Goal: Task Accomplishment & Management: Use online tool/utility

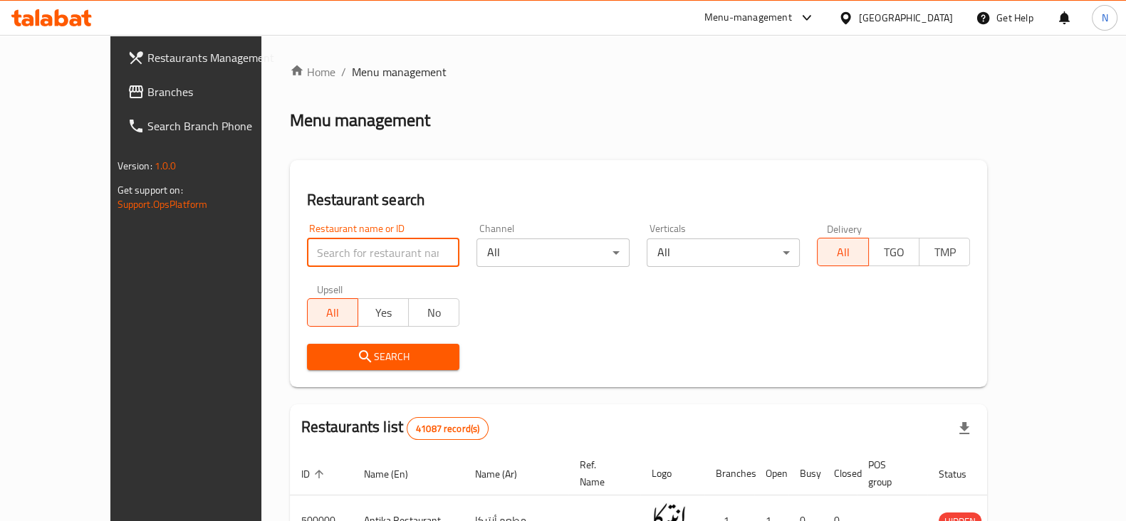
click at [353, 244] on input "search" at bounding box center [383, 253] width 153 height 28
paste input "644586"
type input "644586"
click button "Search" at bounding box center [383, 357] width 153 height 26
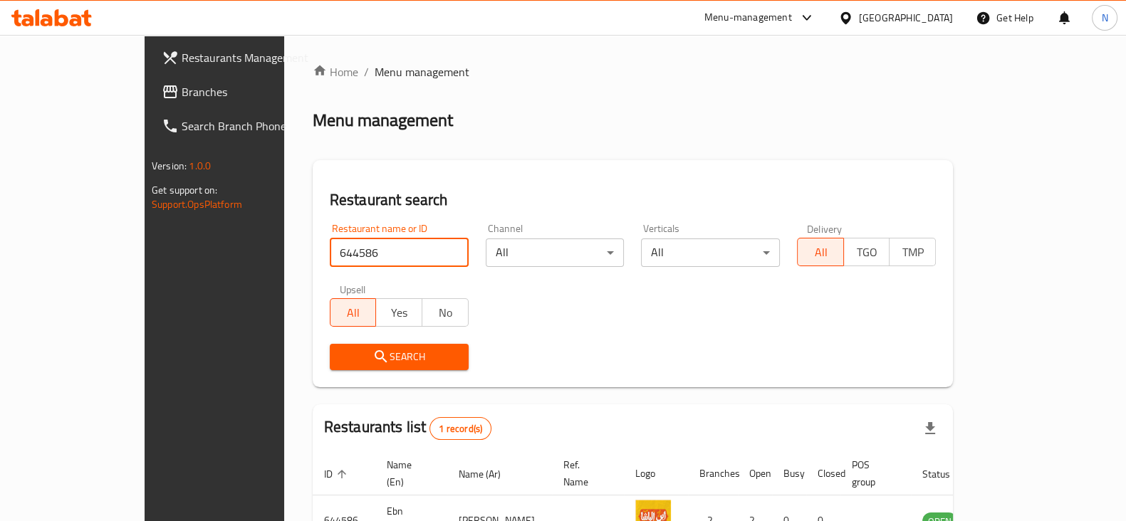
scroll to position [85, 0]
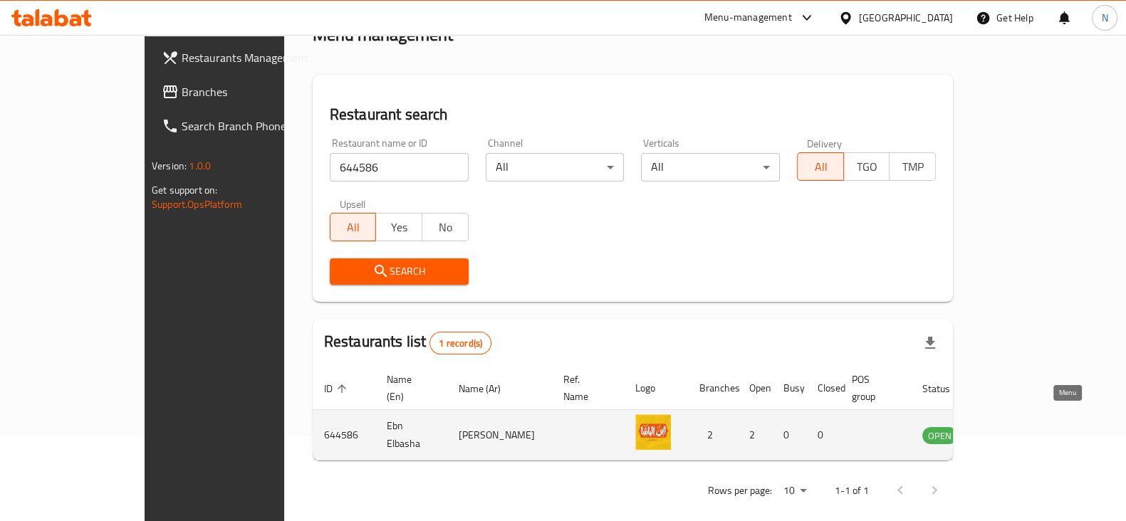
click at [1013, 430] on icon "enhanced table" at bounding box center [1006, 436] width 16 height 12
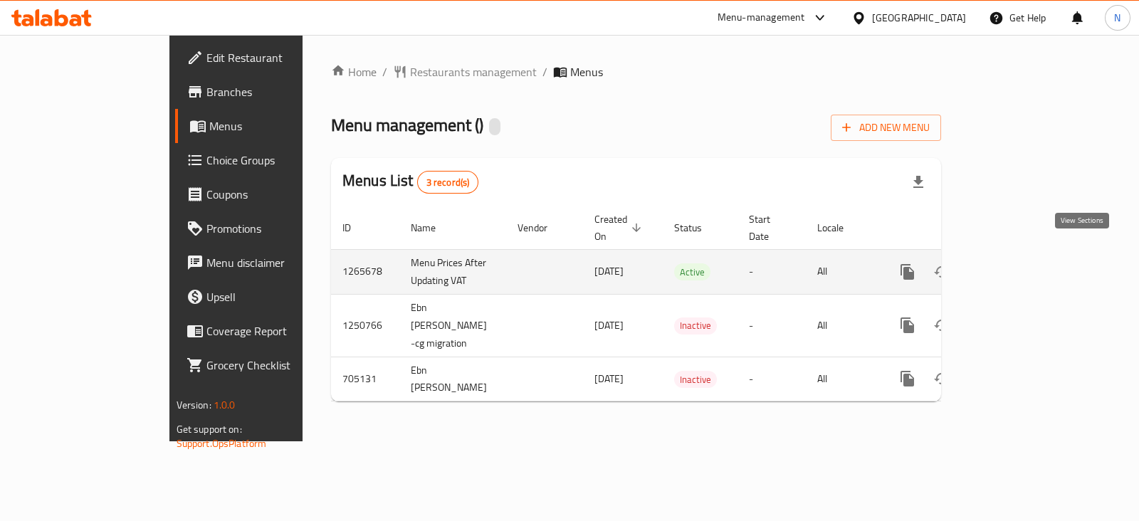
click at [1019, 263] on icon "enhanced table" at bounding box center [1010, 271] width 17 height 17
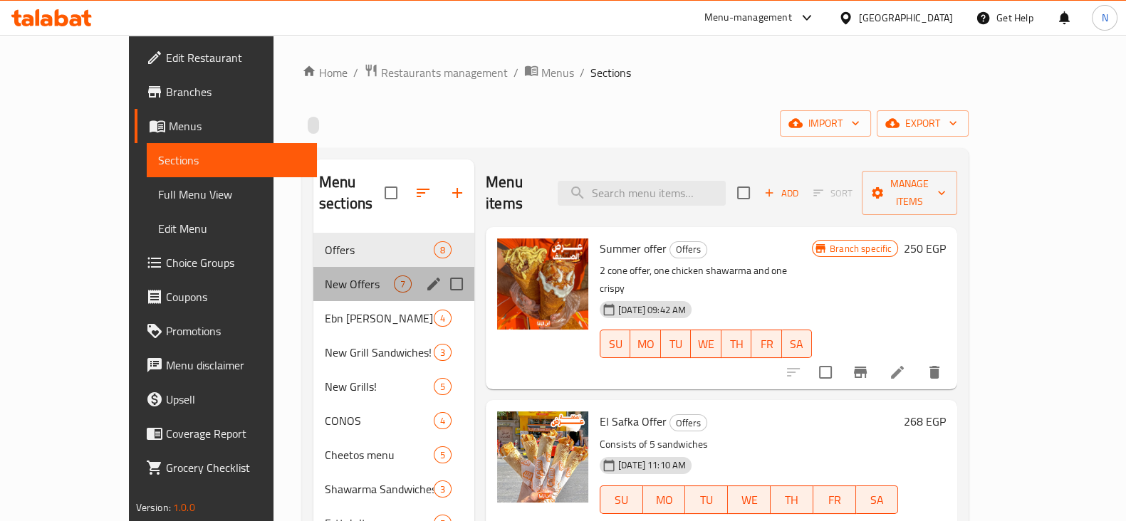
click at [335, 267] on div "New Offers 7" at bounding box center [393, 284] width 161 height 34
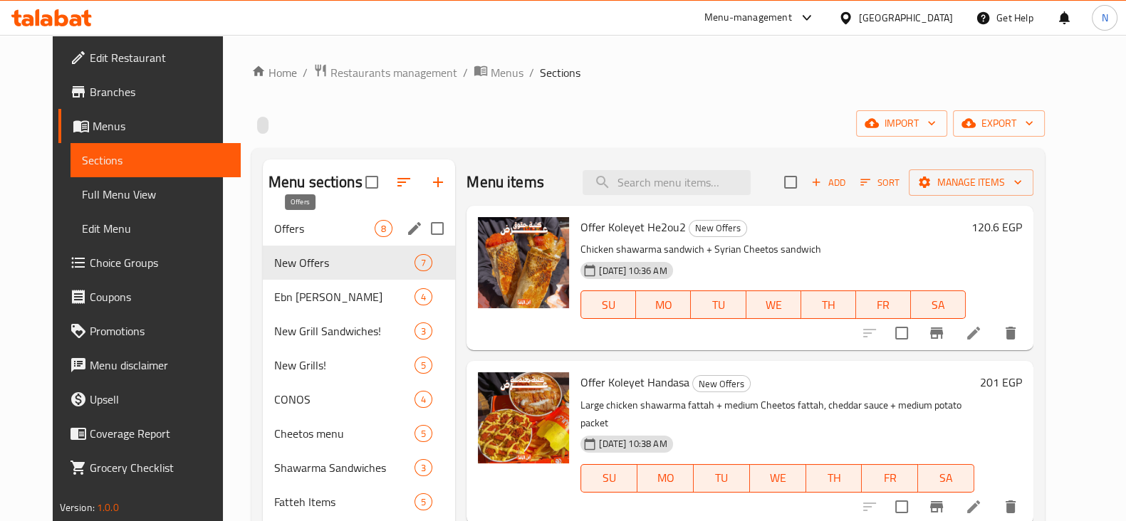
click at [333, 230] on span "Offers" at bounding box center [324, 228] width 100 height 17
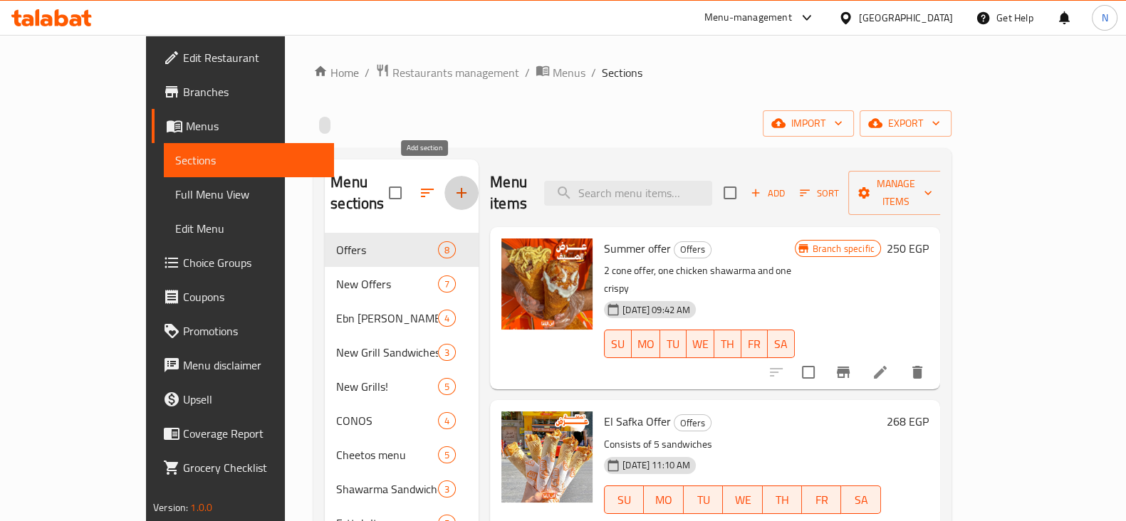
click at [453, 184] on icon "button" at bounding box center [461, 192] width 17 height 17
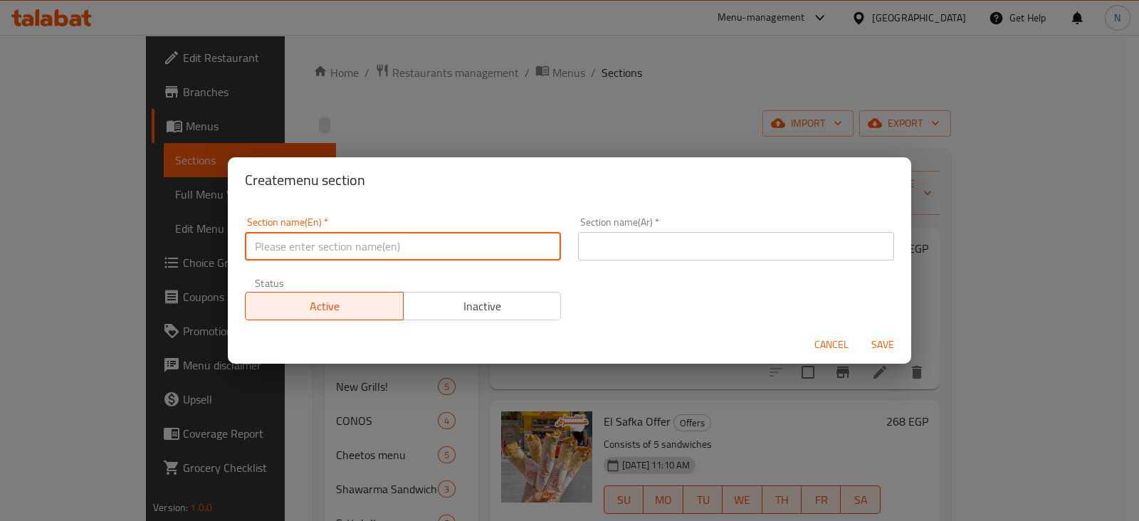
click at [389, 246] on input "text" at bounding box center [403, 246] width 316 height 28
drag, startPoint x: 342, startPoint y: 247, endPoint x: 253, endPoint y: 251, distance: 89.8
click at [253, 251] on input "Ebn Basha Boxes" at bounding box center [403, 246] width 316 height 28
type input "Ebn Basha Boxes"
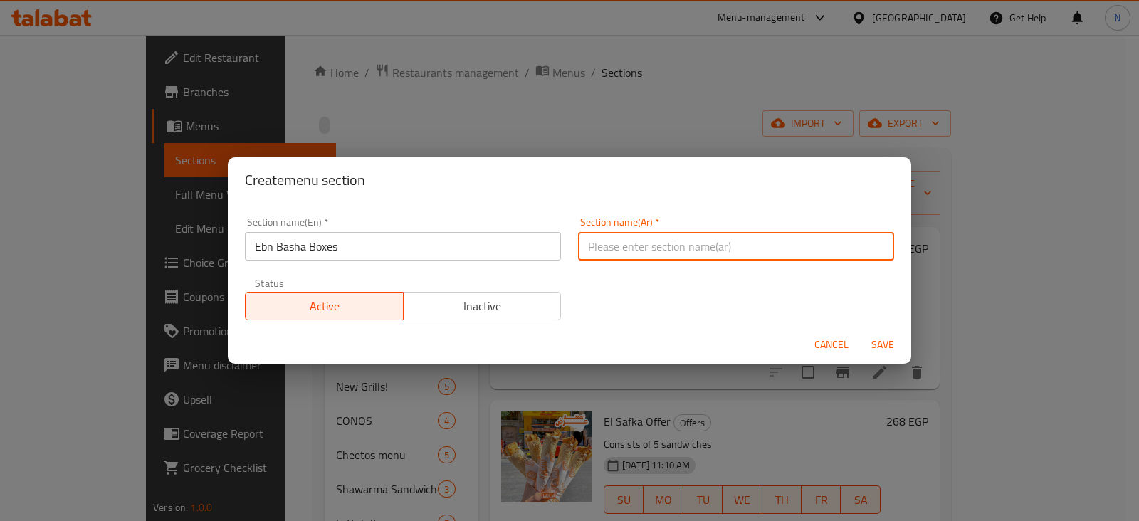
click at [701, 238] on input "text" at bounding box center [736, 246] width 316 height 28
paste input "صناديق ابن باشا"
type input "ص"
paste input "صناديق ابن باشا"
drag, startPoint x: 623, startPoint y: 246, endPoint x: 654, endPoint y: 245, distance: 30.7
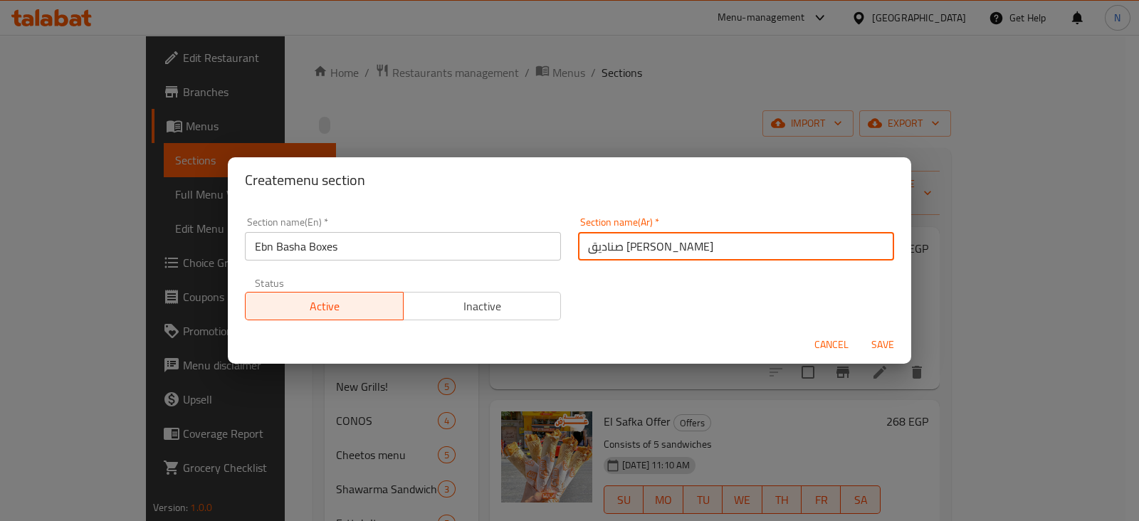
click at [654, 246] on input "صناديق ابن باشا" at bounding box center [736, 246] width 316 height 28
type input "بوكس ابن باشا"
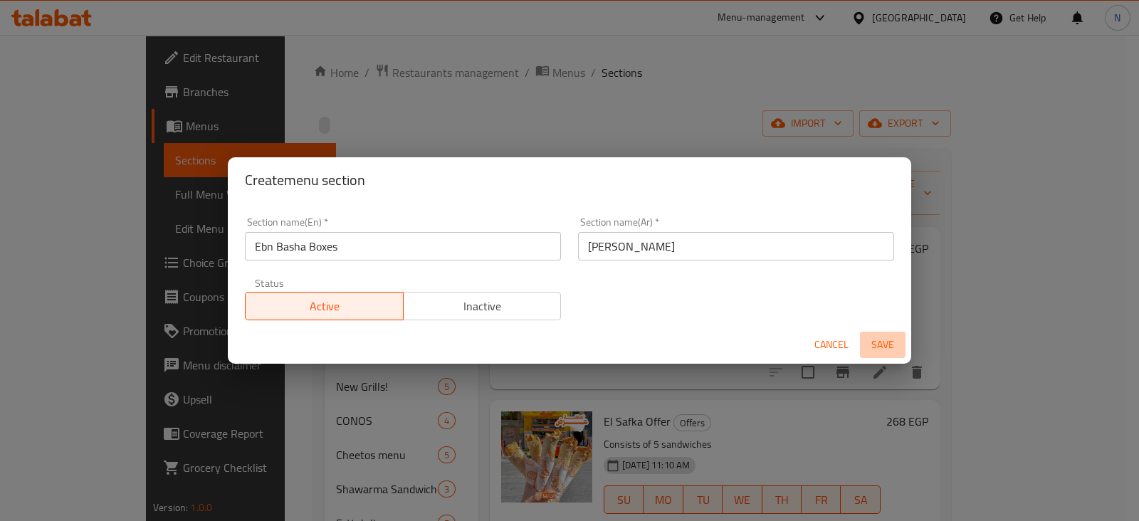
click at [883, 337] on span "Save" at bounding box center [883, 345] width 34 height 18
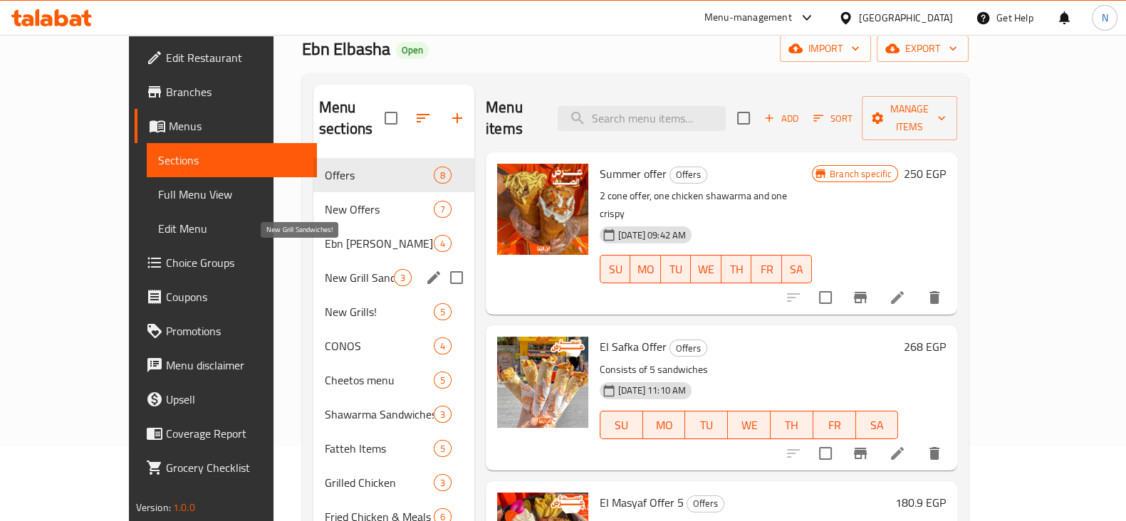
scroll to position [39, 0]
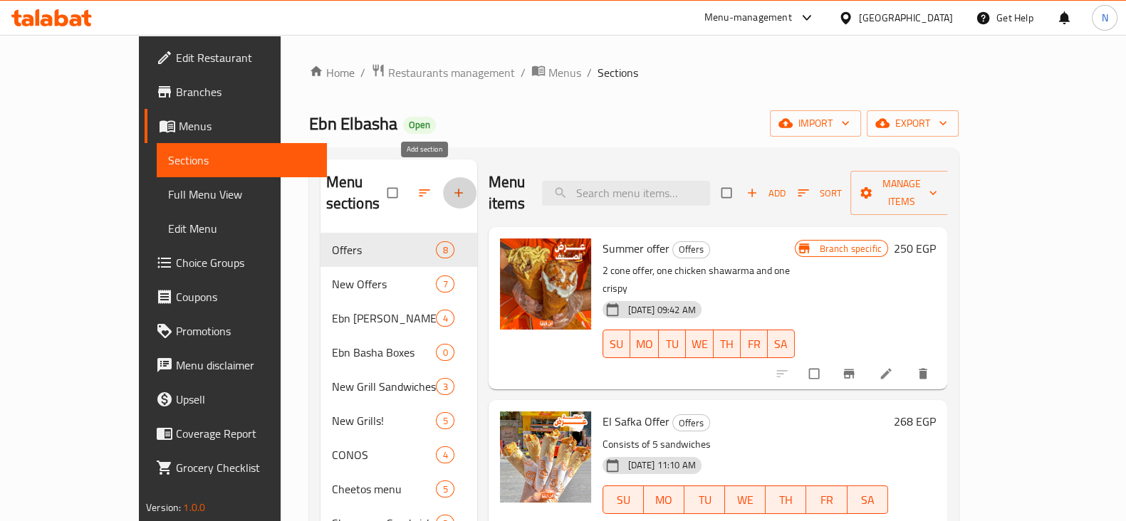
click at [454, 189] on icon "button" at bounding box center [458, 193] width 9 height 9
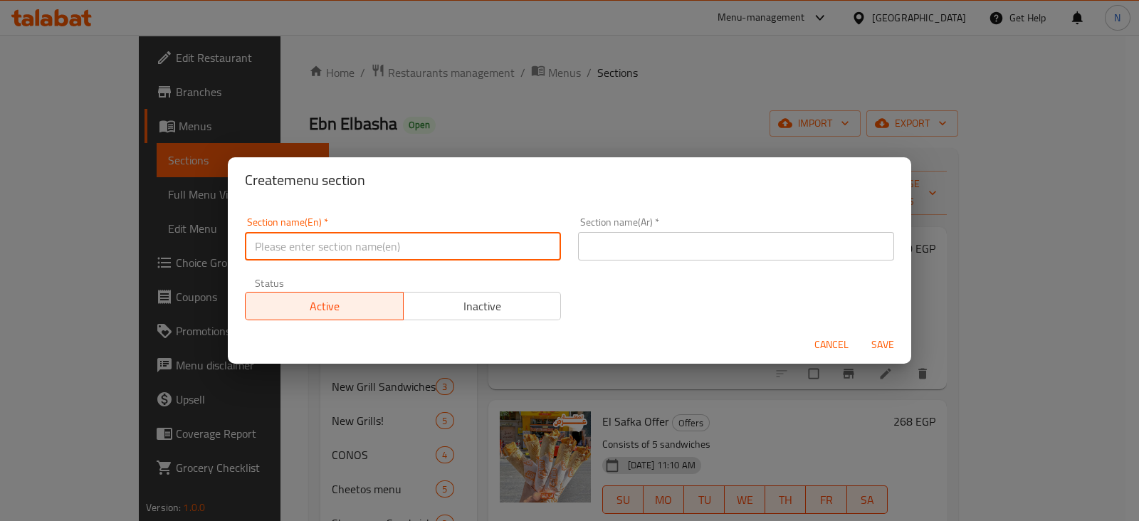
click at [367, 260] on input "text" at bounding box center [403, 246] width 316 height 28
type input "Ebn Basha Boxes"
click at [592, 243] on input "text" at bounding box center [736, 246] width 316 height 28
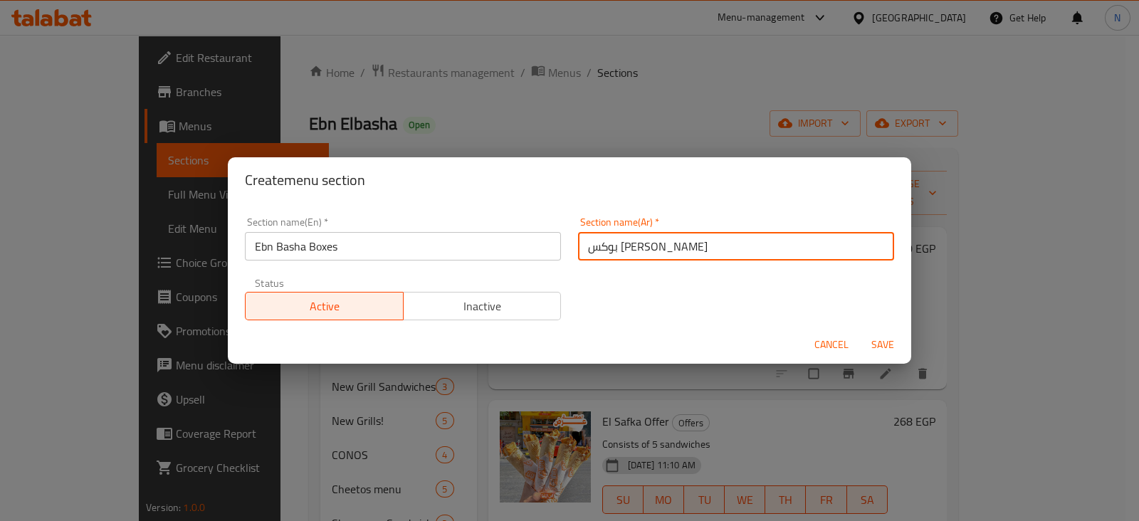
type input "بوكس [PERSON_NAME]"
click at [874, 336] on span "Save" at bounding box center [883, 345] width 34 height 18
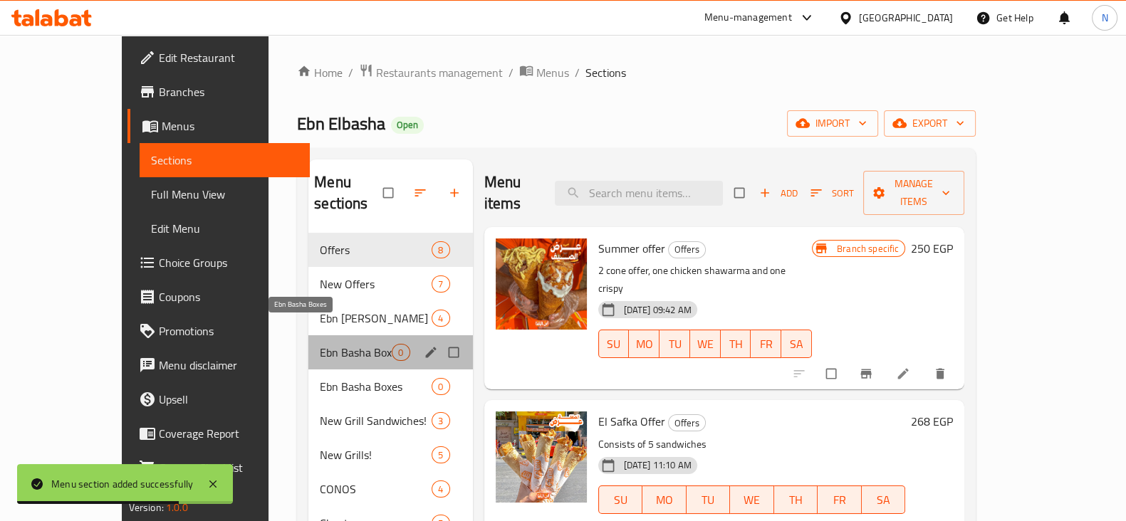
click at [338, 344] on span "Ebn Basha Boxes" at bounding box center [356, 352] width 72 height 17
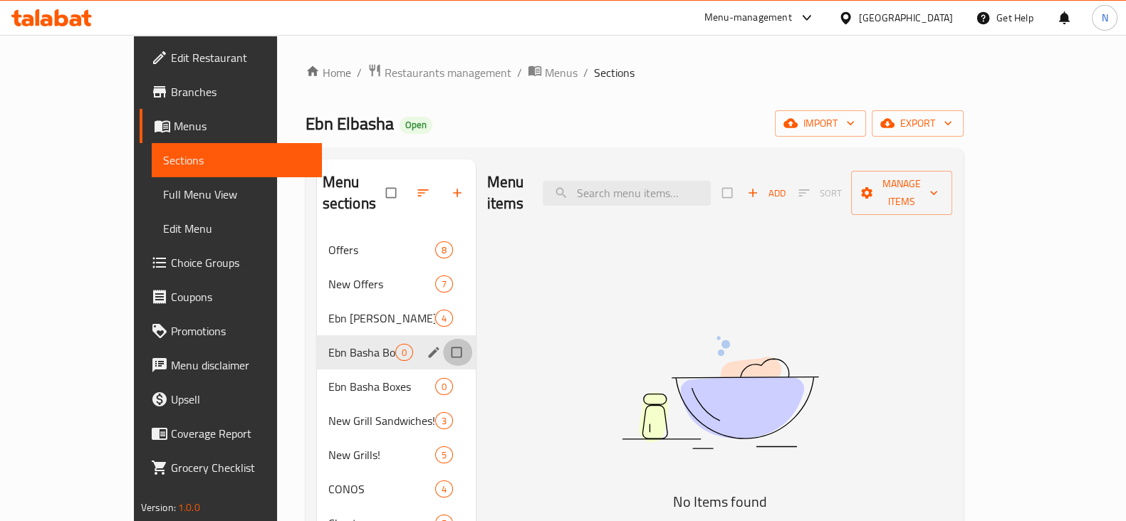
click at [443, 339] on input "Menu sections" at bounding box center [458, 352] width 30 height 27
checkbox input "true"
click at [406, 191] on span "button" at bounding box center [414, 193] width 17 height 14
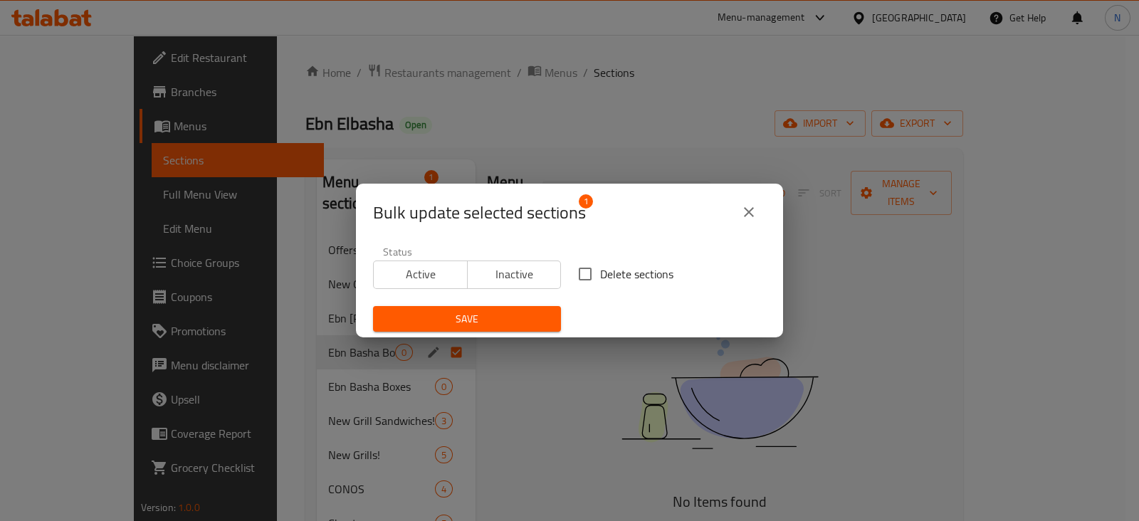
click at [580, 276] on input "Delete sections" at bounding box center [585, 274] width 30 height 30
checkbox input "true"
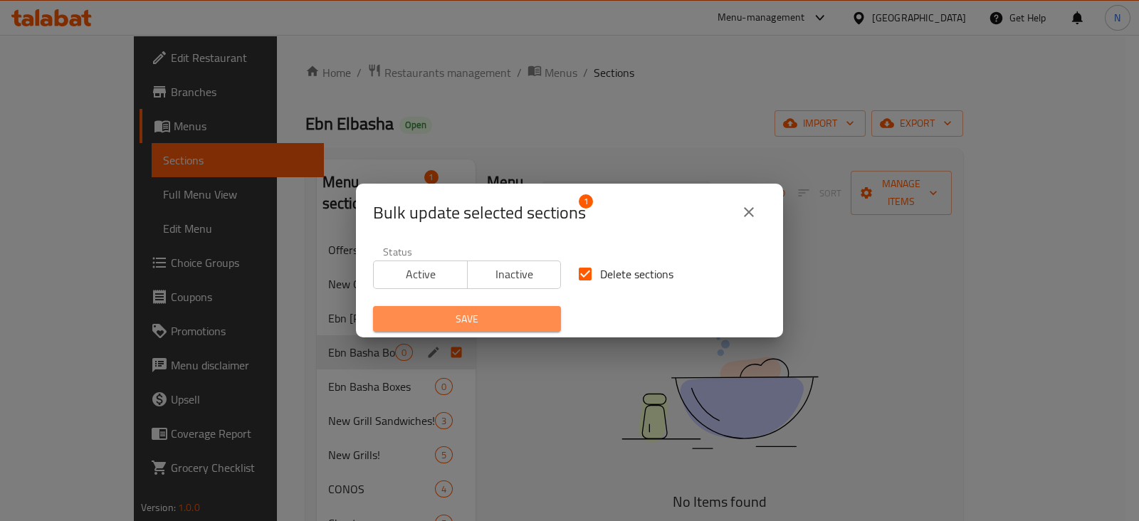
click at [541, 313] on span "Save" at bounding box center [466, 319] width 165 height 18
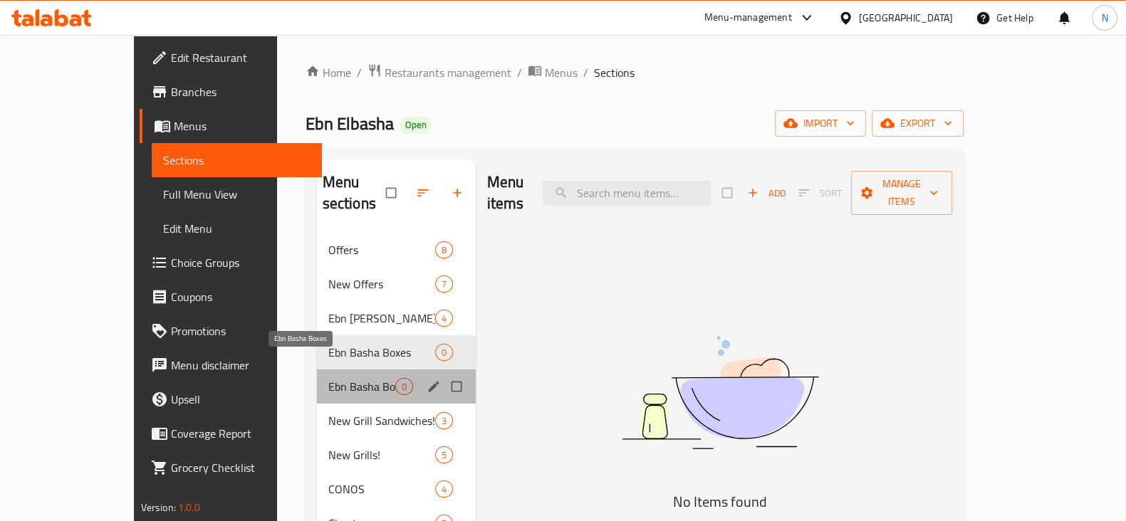
click at [328, 378] on span "Ebn Basha Boxes" at bounding box center [361, 386] width 67 height 17
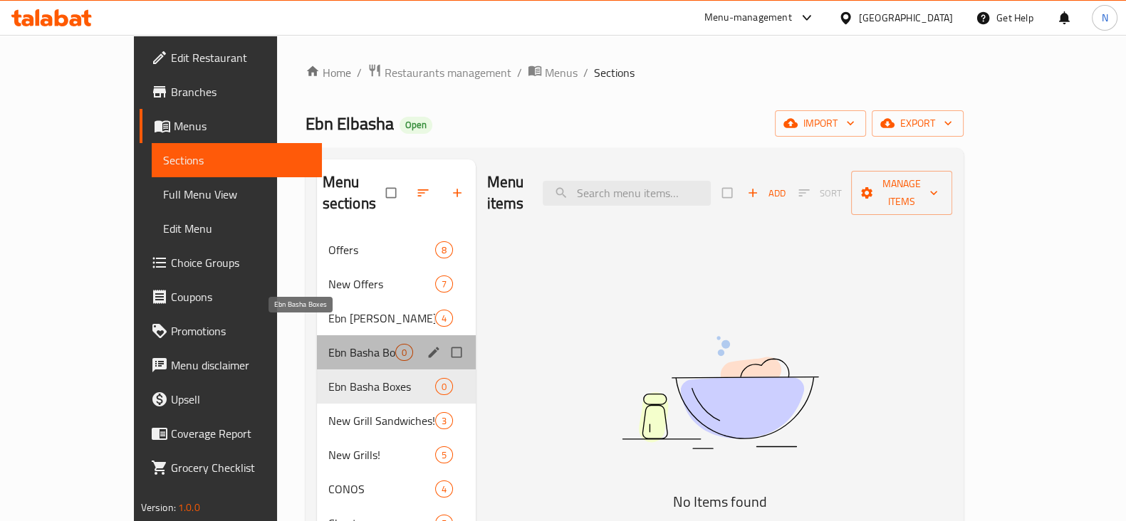
click at [329, 344] on span "Ebn Basha Boxes" at bounding box center [361, 352] width 67 height 17
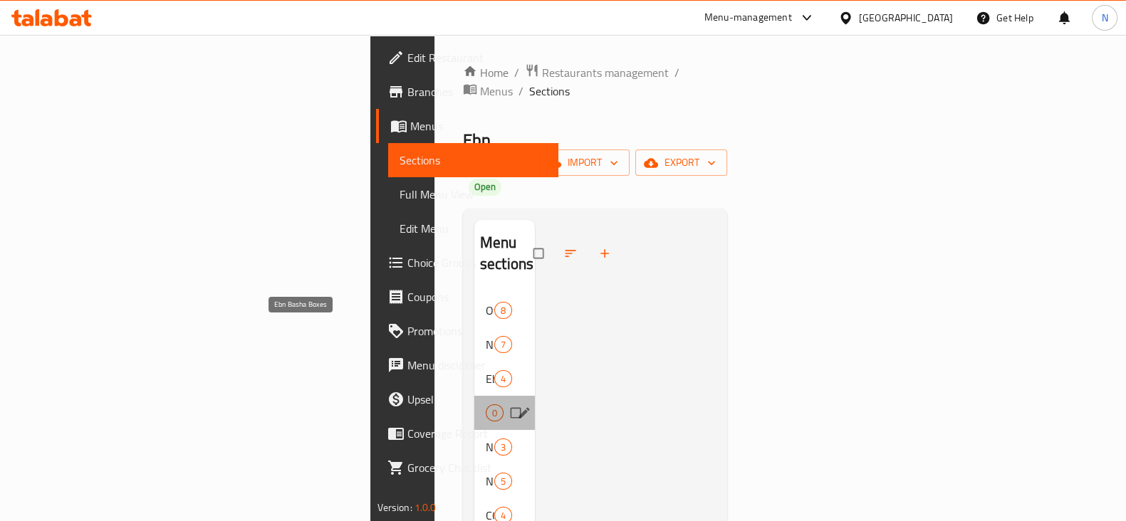
click at [486, 404] on span "Ebn Basha Boxes" at bounding box center [486, 412] width 0 height 17
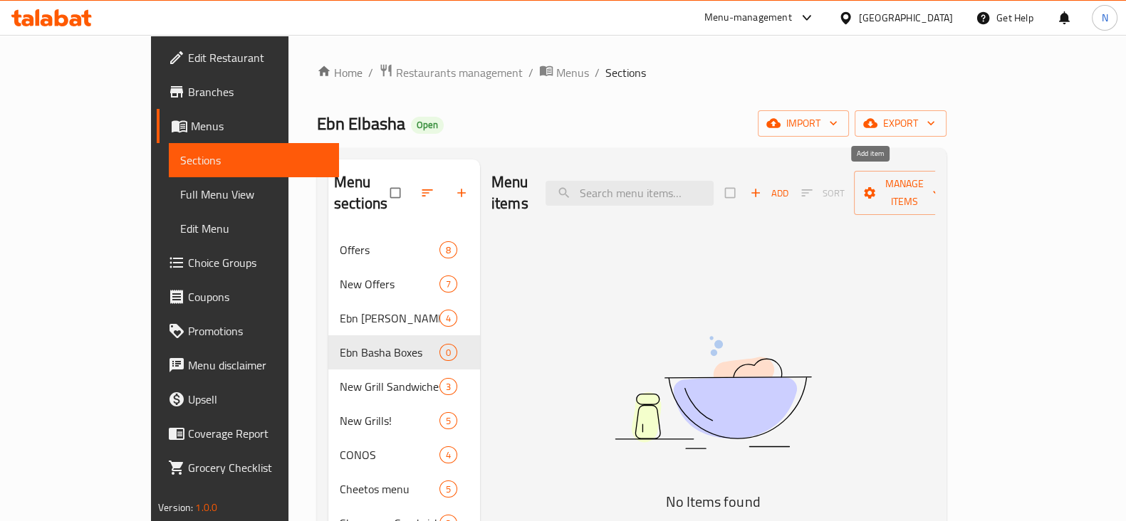
click at [788, 185] on span "Add" at bounding box center [769, 193] width 38 height 16
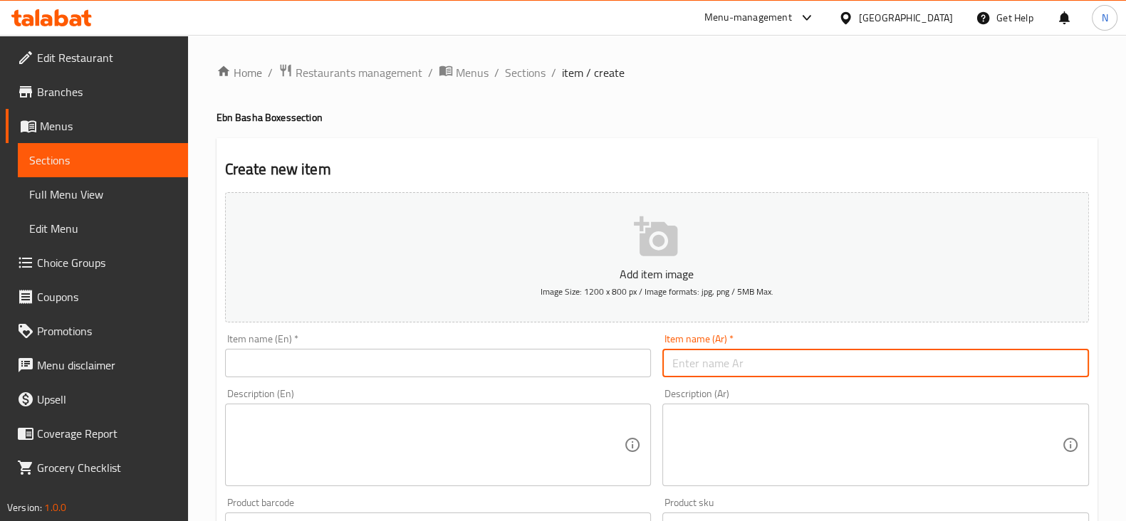
paste input "بوكس محمد علي"
click at [733, 365] on input "بوكس محمد علي" at bounding box center [875, 363] width 427 height 28
type input "بوكس محمد علي"
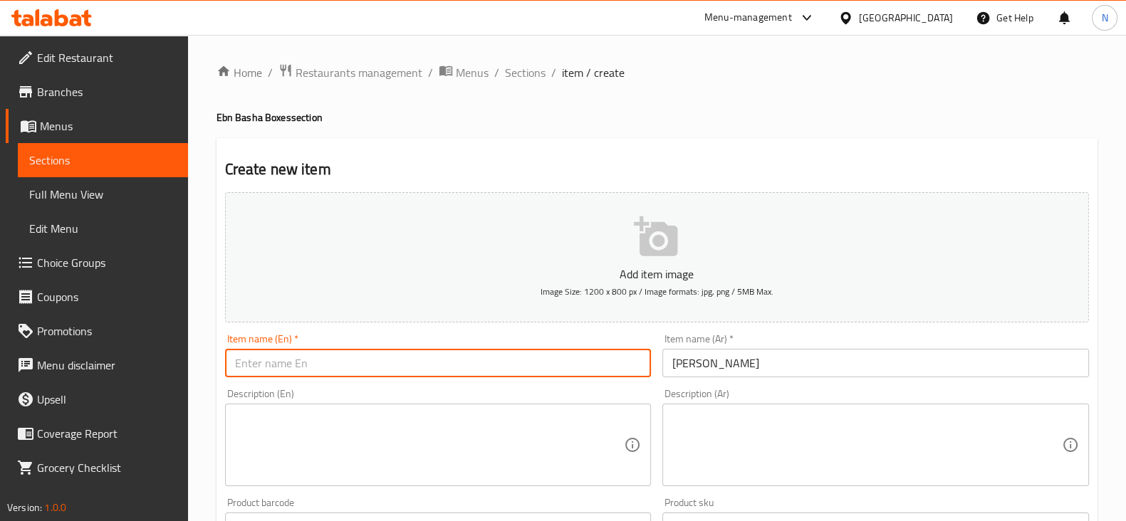
click at [470, 365] on input "text" at bounding box center [438, 363] width 427 height 28
paste input "Muhammad Ali box"
type input "Muhammad Ali box"
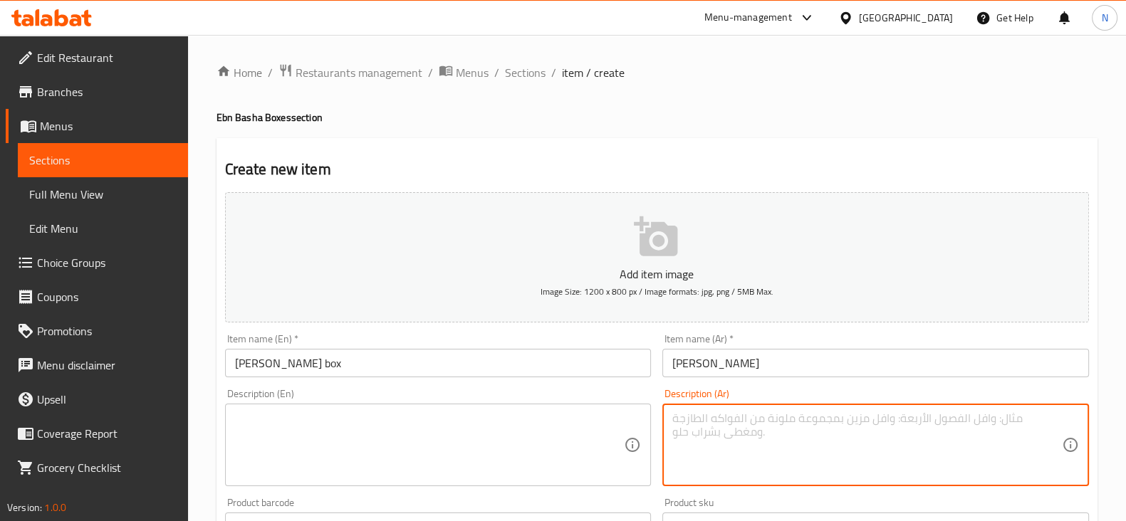
paste textarea "294.80 6قطع شاورما عربي فراخ+6قطع شاورما عربي لحم+2قطعه كرسبي+بطاطس+علبه ثوميه+…"
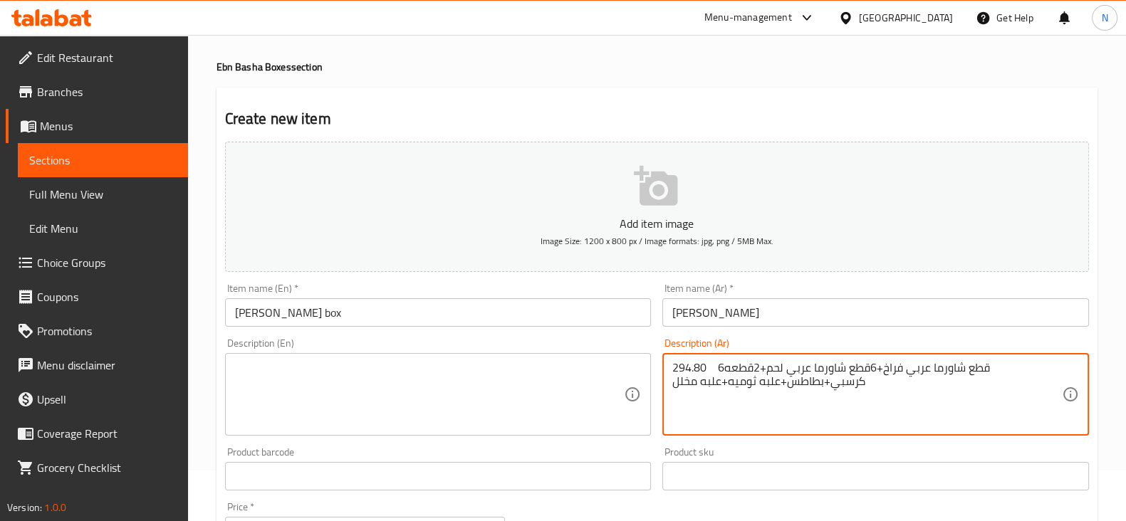
scroll to position [56, 0]
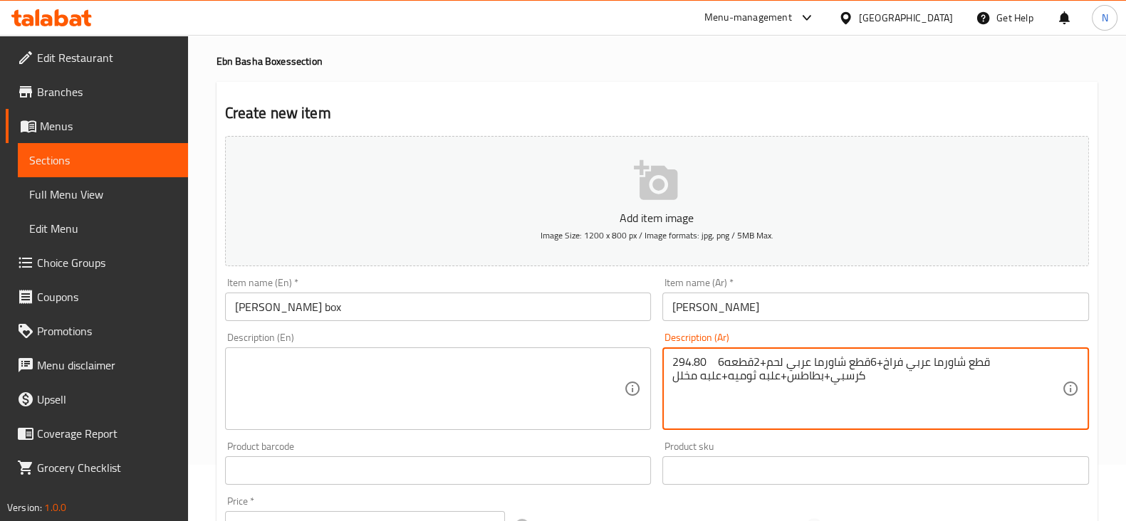
drag, startPoint x: 707, startPoint y: 359, endPoint x: 661, endPoint y: 358, distance: 46.3
click at [661, 358] on div "Description (Ar) 294.80 6قطع شاورما عربي فراخ+6قطع شاورما عربي لحم+2قطعه كرسبي+…" at bounding box center [875, 381] width 438 height 109
click at [691, 357] on textarea "6قطع شاورما عربي فراخ+6قطع شاورما عربي لحم+2قطعه كرسبي+بطاطس+علبه ثوميه+علبه مخ…" at bounding box center [866, 389] width 389 height 68
type textarea "6قطع شاورما عربي فراخ+6قطع شاورما عربي لحم+2قطعه كرسبي+بطاطس+علبه ثوميه+علبه مخ…"
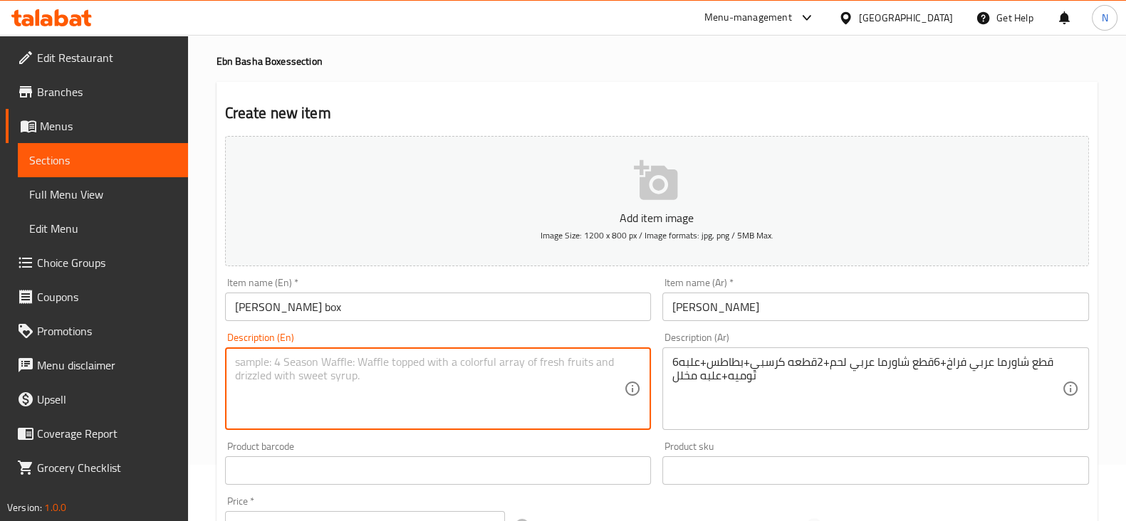
paste textarea "pieces of Arabic chicken shawarma + 6 pieces of Arabic meat shawarma + 2 crispy…"
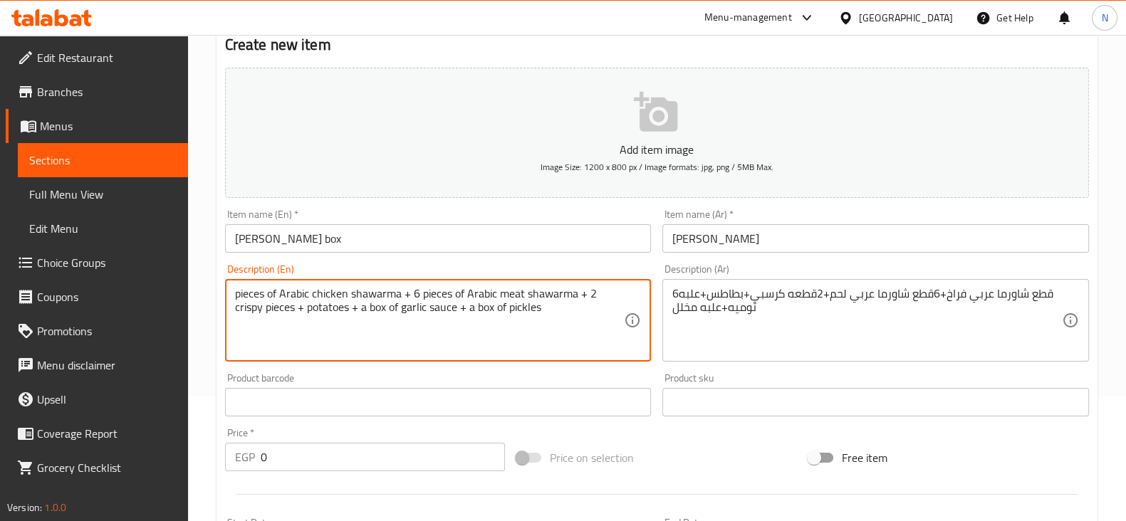
scroll to position [129, 0]
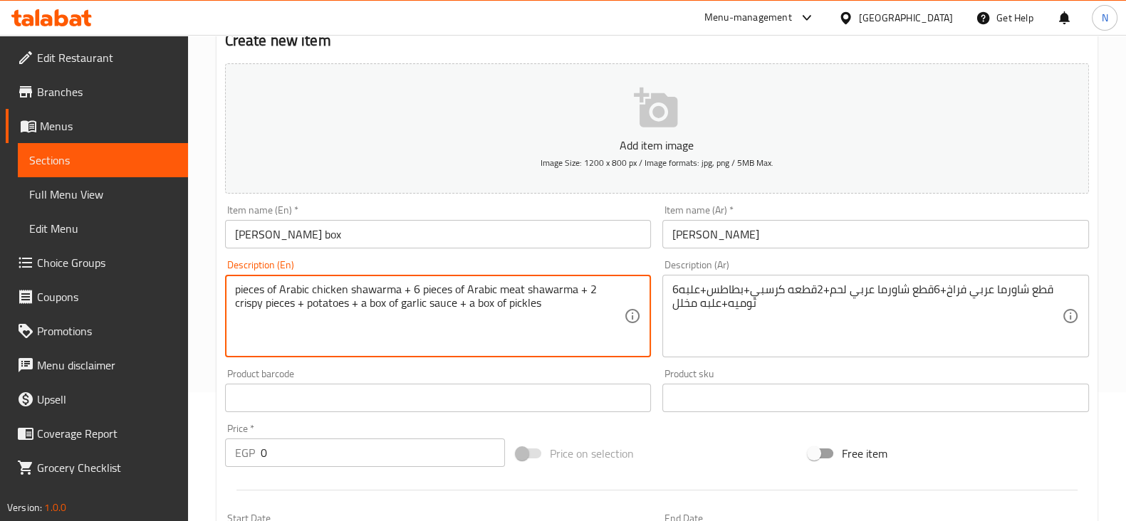
click at [234, 289] on div "pieces of Arabic chicken shawarma + 6 pieces of Arabic meat shawarma + 2 crispy…" at bounding box center [438, 316] width 427 height 83
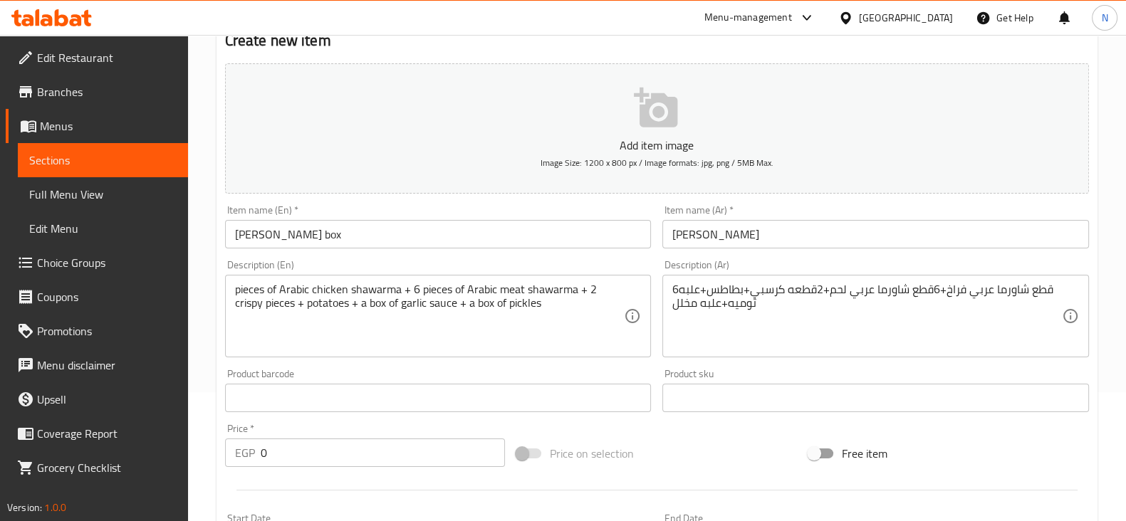
click at [236, 290] on div "pieces of Arabic chicken shawarma + 6 pieces of Arabic meat shawarma + 2 crispy…" at bounding box center [438, 316] width 427 height 83
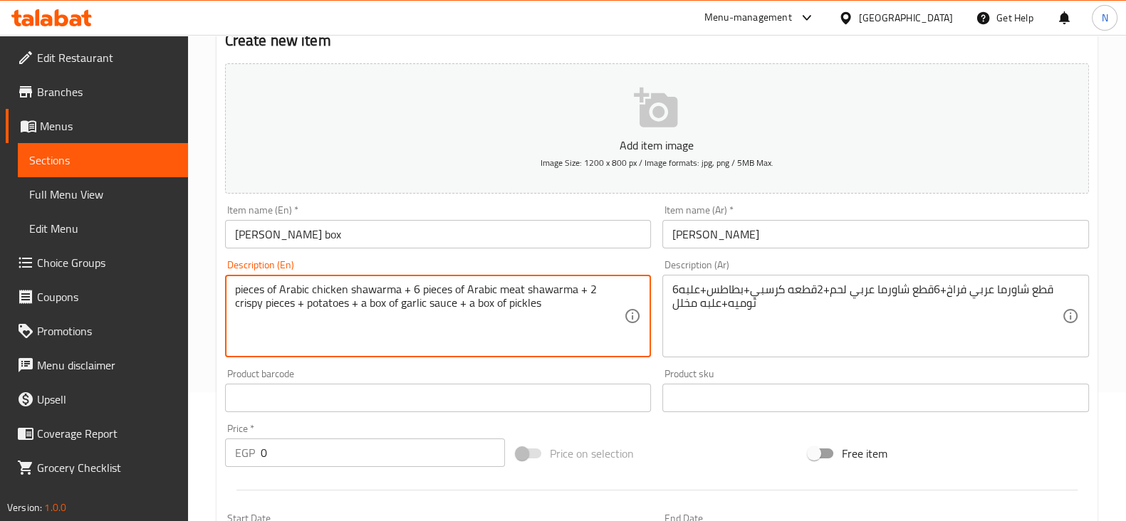
click at [236, 290] on textarea "pieces of Arabic chicken shawarma + 6 pieces of Arabic meat shawarma + 2 crispy…" at bounding box center [429, 317] width 389 height 68
type textarea "6 pieces of Arabic chicken shawarma + 6 pieces of Arabic meat shawarma + 2 cris…"
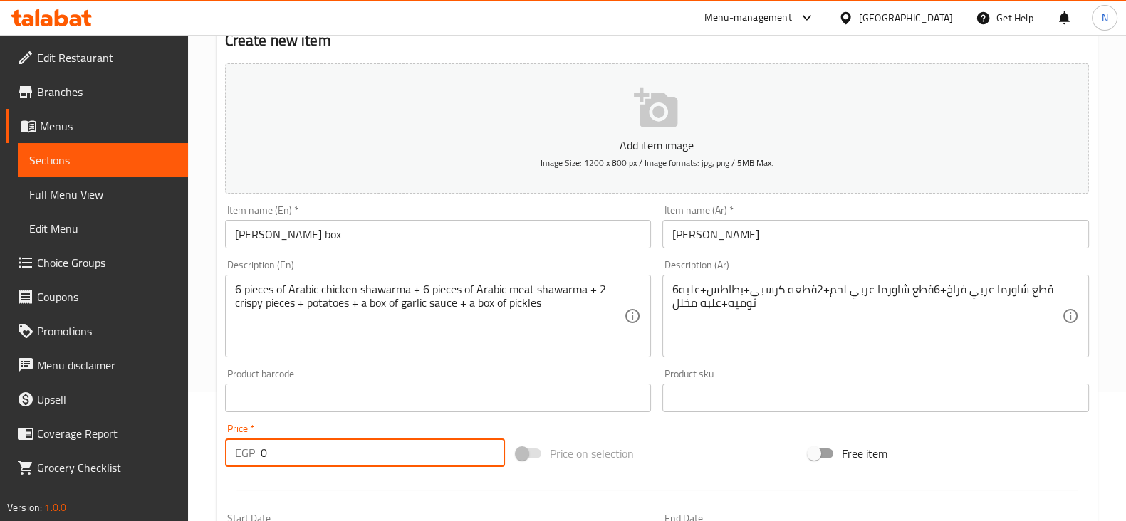
click at [291, 453] on input "0" at bounding box center [383, 453] width 245 height 28
paste input "294.80"
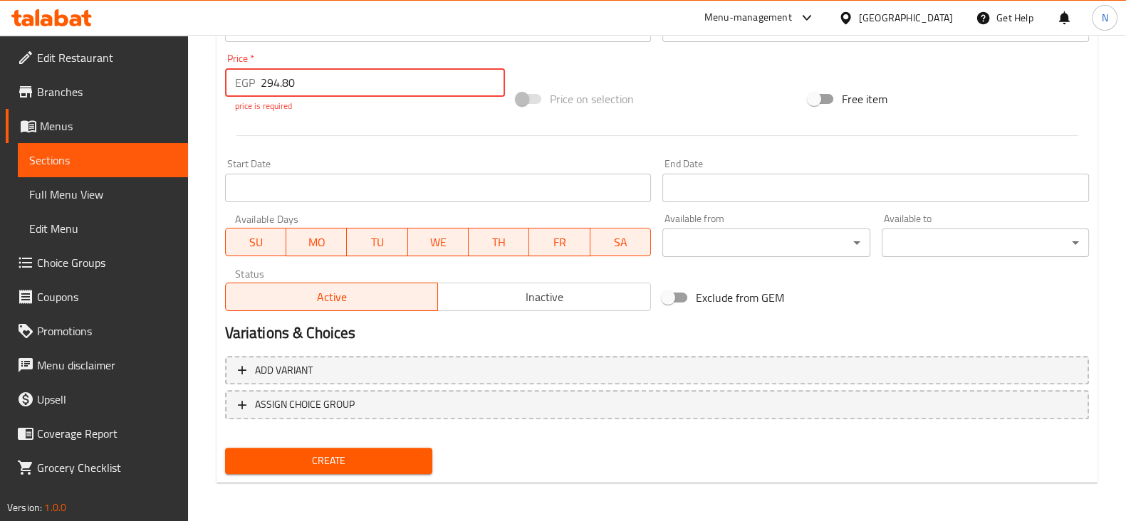
type input "294.80"
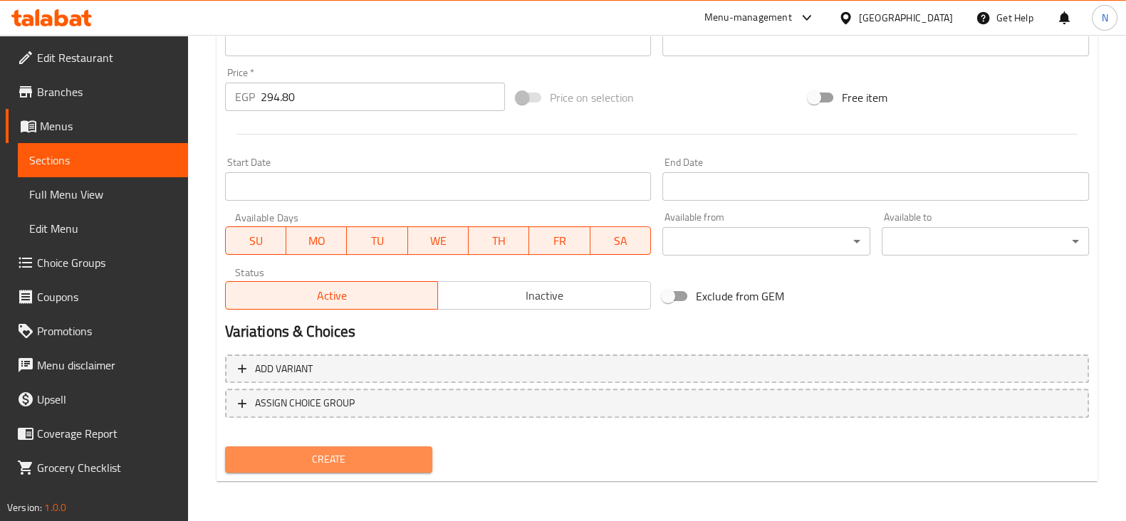
scroll to position [484, 0]
click at [320, 448] on button "Create" at bounding box center [328, 460] width 207 height 26
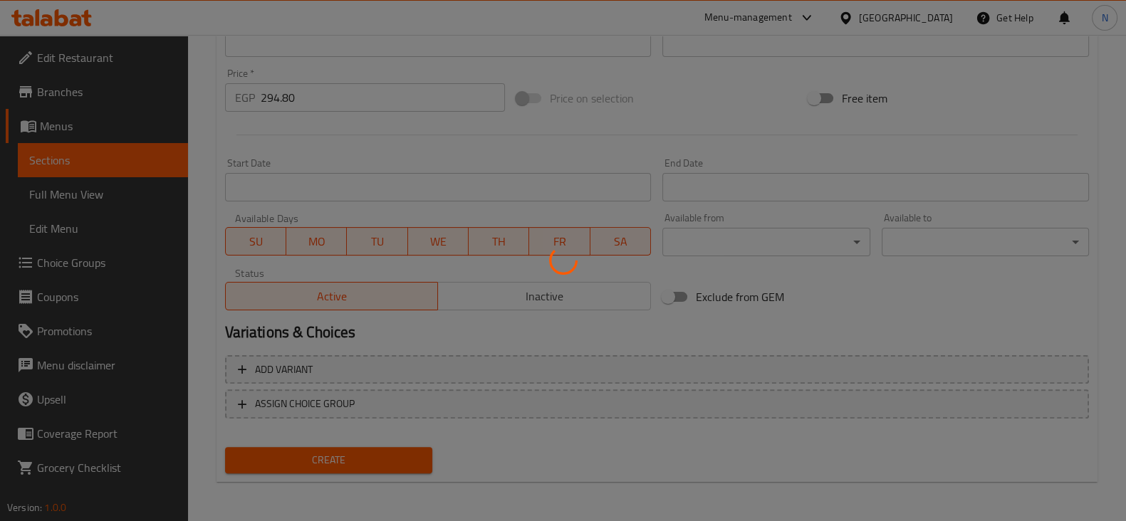
type input "0"
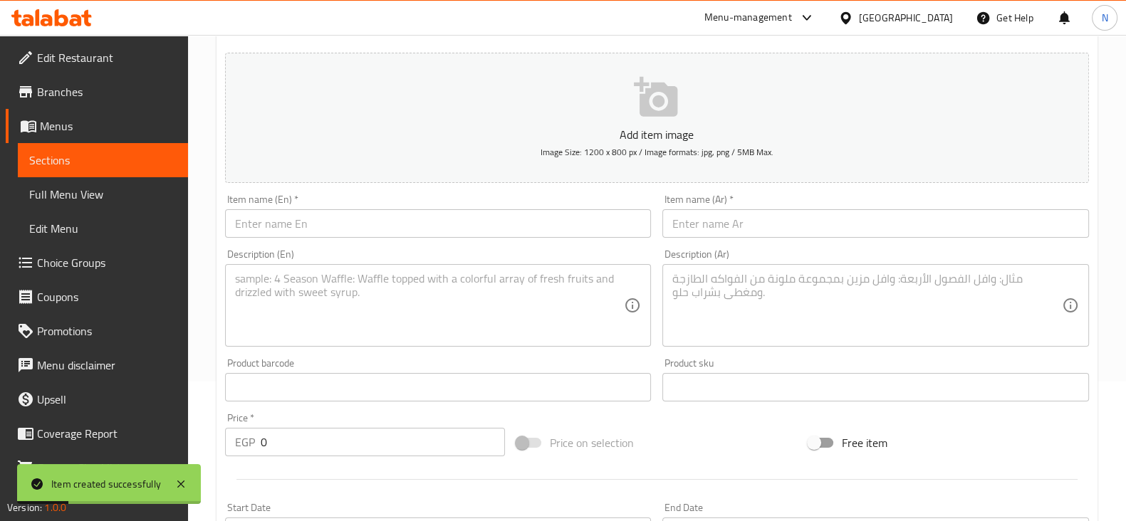
scroll to position [140, 0]
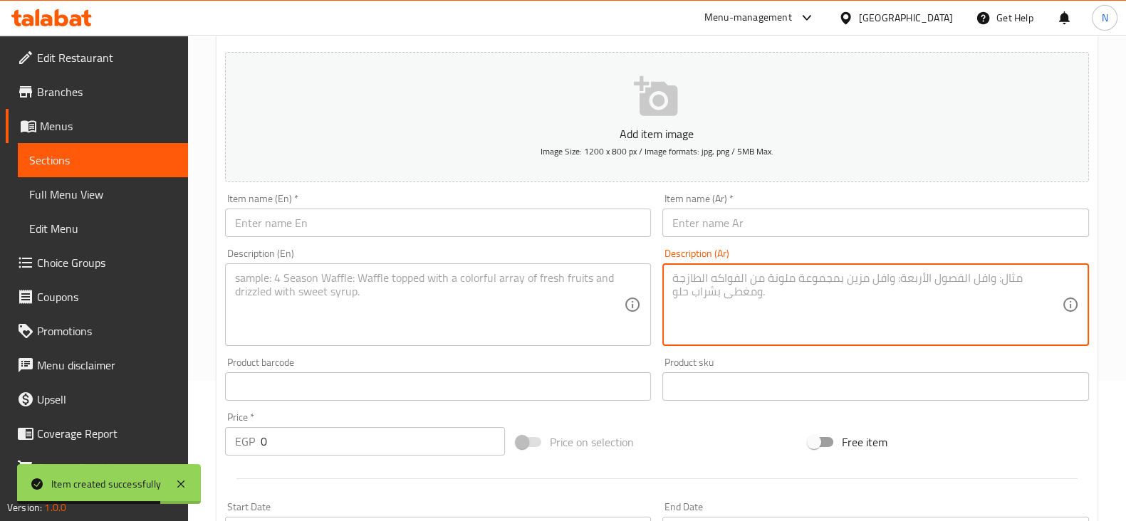
click at [760, 300] on textarea at bounding box center [866, 305] width 389 height 68
paste textarea "نصف فرخه مشويه علي الطريقه السوريه+نصف فرخه بروست+ارز+بطاطس+علبه ثوميه+علبه مخل…"
type textarea "نصف فرخه مشويه علي الطريقه السوريه+نصف فرخه بروست+ارز+بطاطس+علبه ثوميه+علبه مخل…"
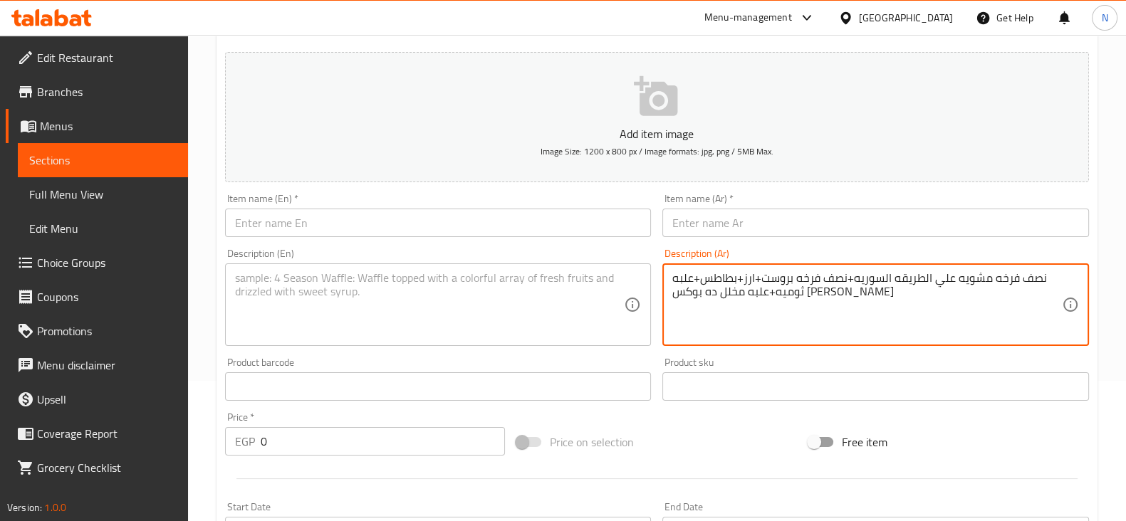
click at [459, 278] on textarea at bounding box center [429, 305] width 389 height 68
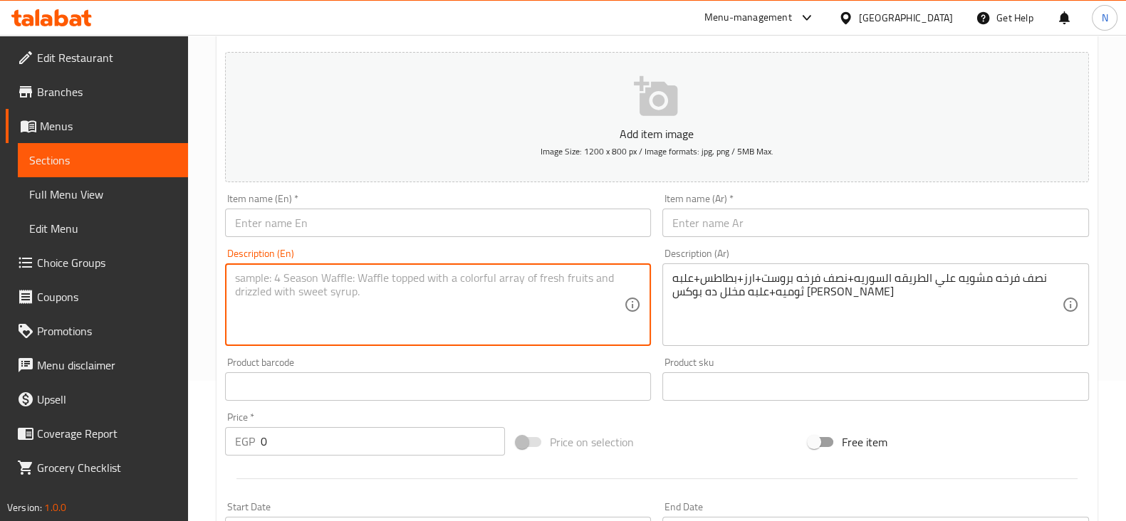
paste textarea "Half a Syrian-style grilled chicken + half a broasted chicken + rice + potatoes…"
type textarea "Half a Syrian-style grilled chicken + half a broasted chicken + rice + potatoes…"
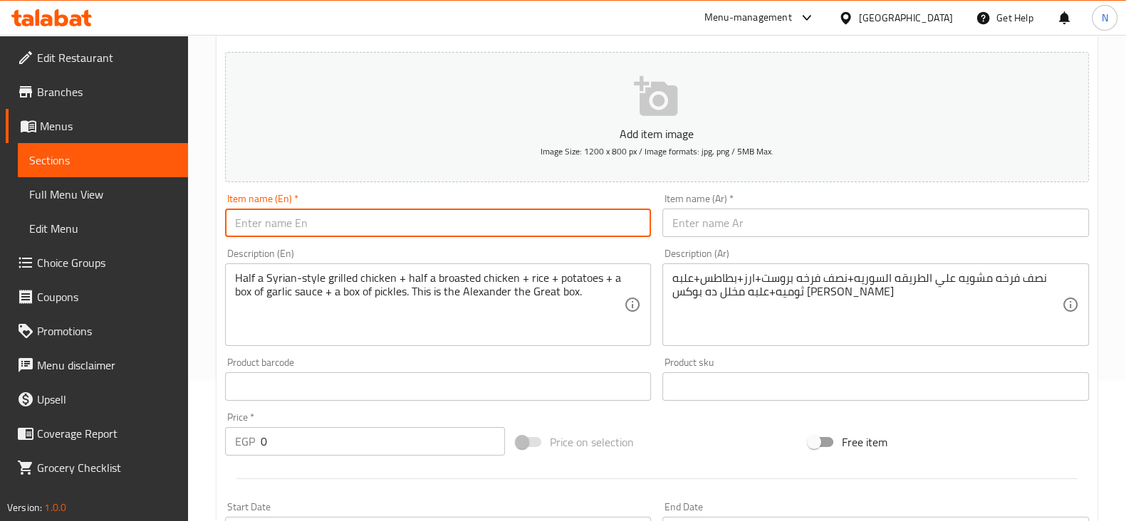
click at [314, 227] on input "text" at bounding box center [438, 223] width 427 height 28
drag, startPoint x: 358, startPoint y: 219, endPoint x: 221, endPoint y: 222, distance: 136.7
click at [221, 222] on div "Item name (En)   * El Eskndar el akbar box Item name (En) *" at bounding box center [438, 215] width 438 height 55
type input "El Eskndar el akbar box"
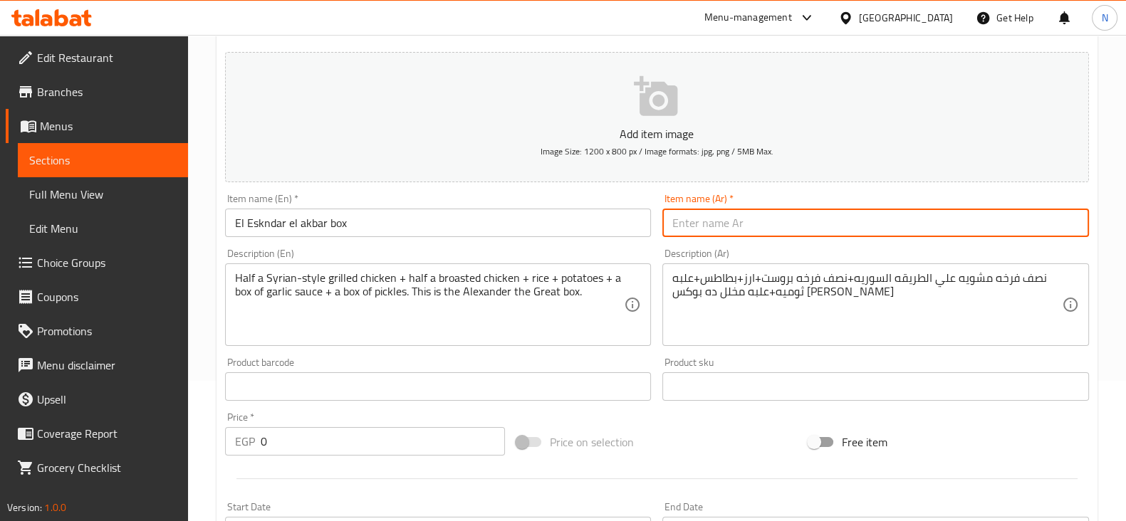
click at [716, 214] on input "text" at bounding box center [875, 223] width 427 height 28
type input "بوكس الاسكندر الاكبر"
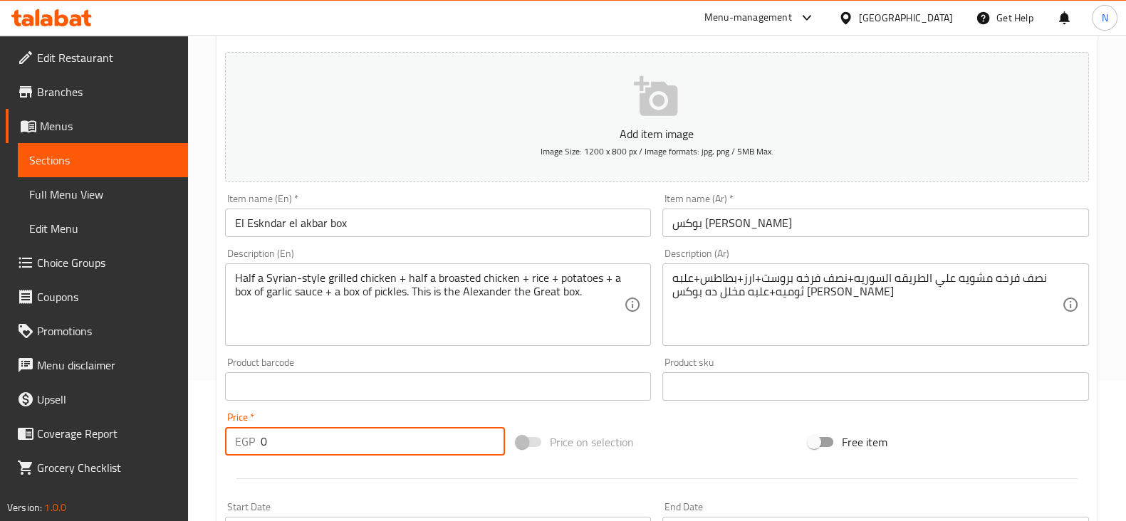
click at [352, 436] on input "0" at bounding box center [383, 441] width 245 height 28
paste input "442.20"
type input "442.20"
click at [620, 419] on div "Add item image Image Size: 1200 x 800 px / Image formats: jpg, png / 5MB Max. I…" at bounding box center [656, 353] width 875 height 614
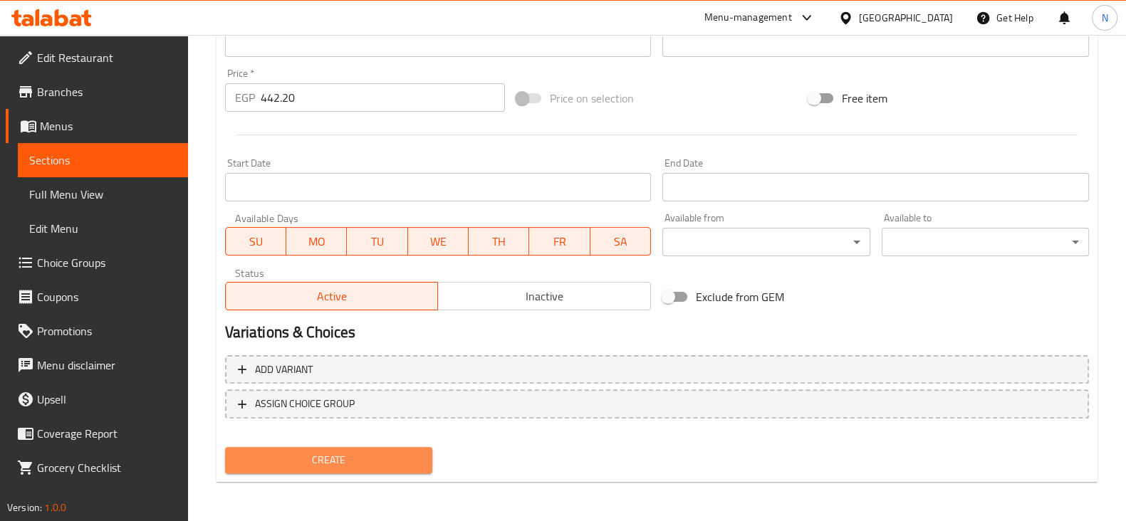
click at [394, 460] on span "Create" at bounding box center [328, 460] width 184 height 18
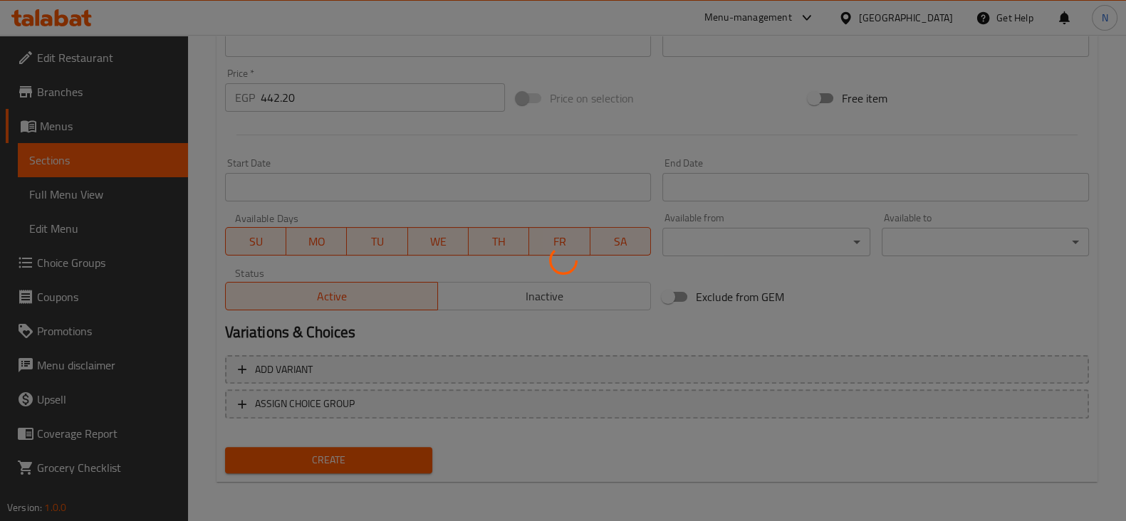
type input "0"
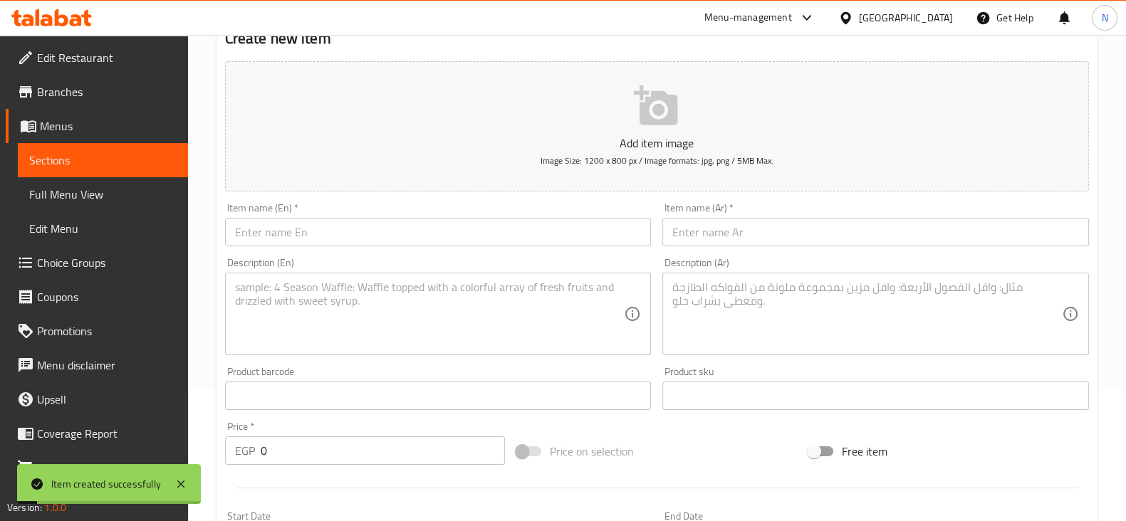
scroll to position [130, 0]
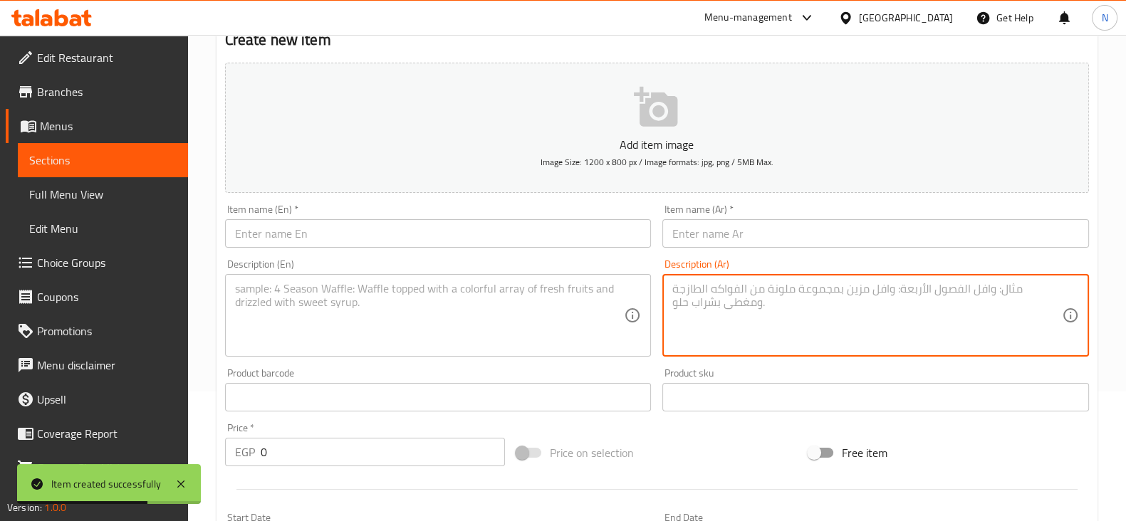
click at [694, 310] on textarea at bounding box center [866, 316] width 389 height 68
paste textarea "341.70 12قطعه شاورما عربي فراخ+4قطع شيتوس+بطاطس+علبه ثوميه+علبه مخلل+علبه ثوميه…"
drag, startPoint x: 695, startPoint y: 290, endPoint x: 704, endPoint y: 290, distance: 9.3
click at [691, 290] on textarea "341.70 12قطعه شاورما عربي فراخ+4قطع شيتوس+بطاطس+علبه ثوميه+علبه مخلل+علبه ثوميه…" at bounding box center [866, 316] width 389 height 68
drag, startPoint x: 712, startPoint y: 290, endPoint x: 666, endPoint y: 288, distance: 46.3
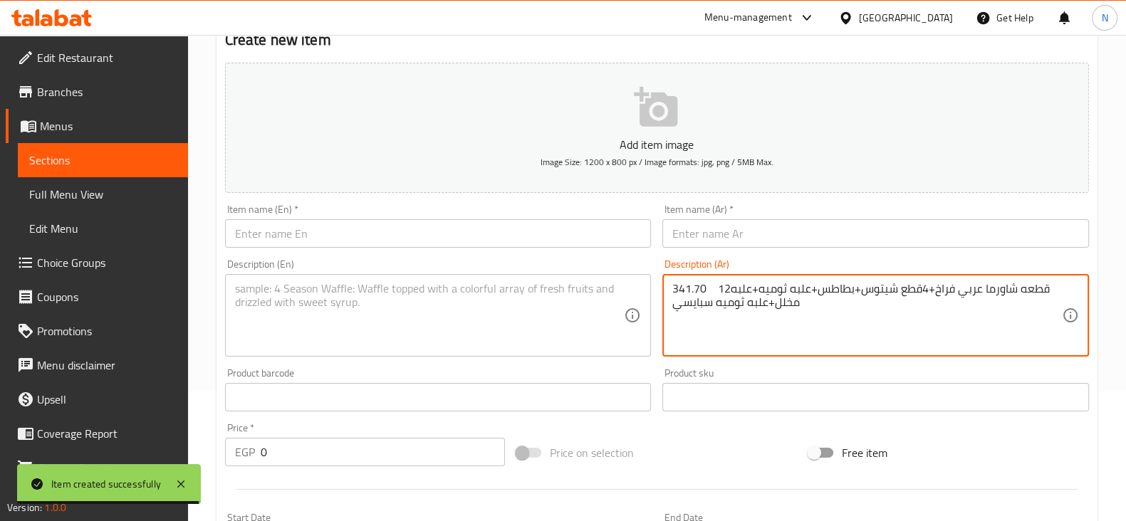
click at [666, 288] on div "341.70 12قطعه شاورما عربي فراخ+4قطع شيتوس+بطاطس+علبه ثوميه+علبه مخلل+علبه ثوميه…" at bounding box center [875, 315] width 427 height 83
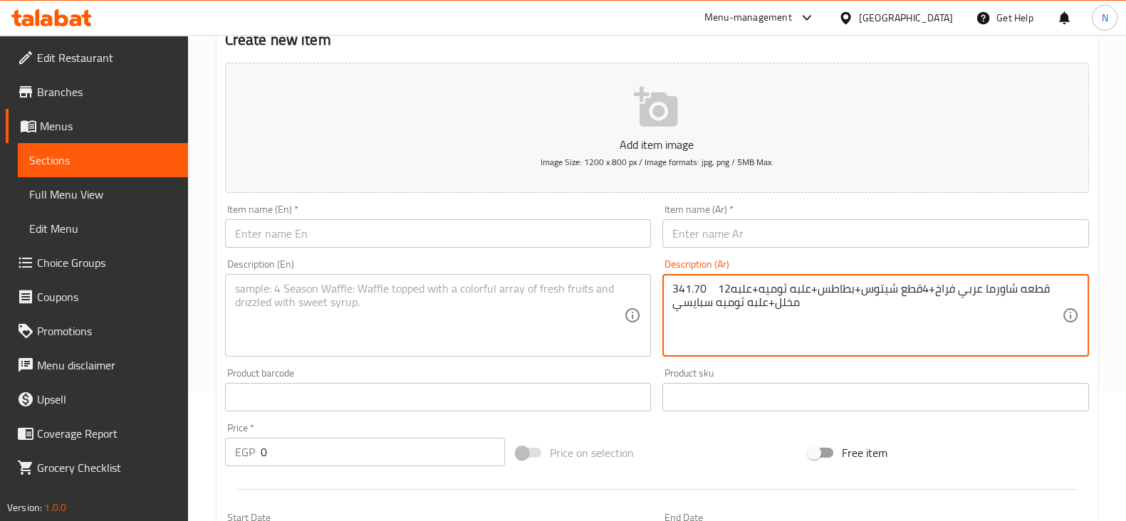
type textarea "341.70 12قطعه شاورما عربي فراخ+4قطع شيتوس+بطاطس+علبه ثوميه+علبه مخلل+علبه ثوميه…"
click at [295, 454] on input "0" at bounding box center [383, 452] width 245 height 28
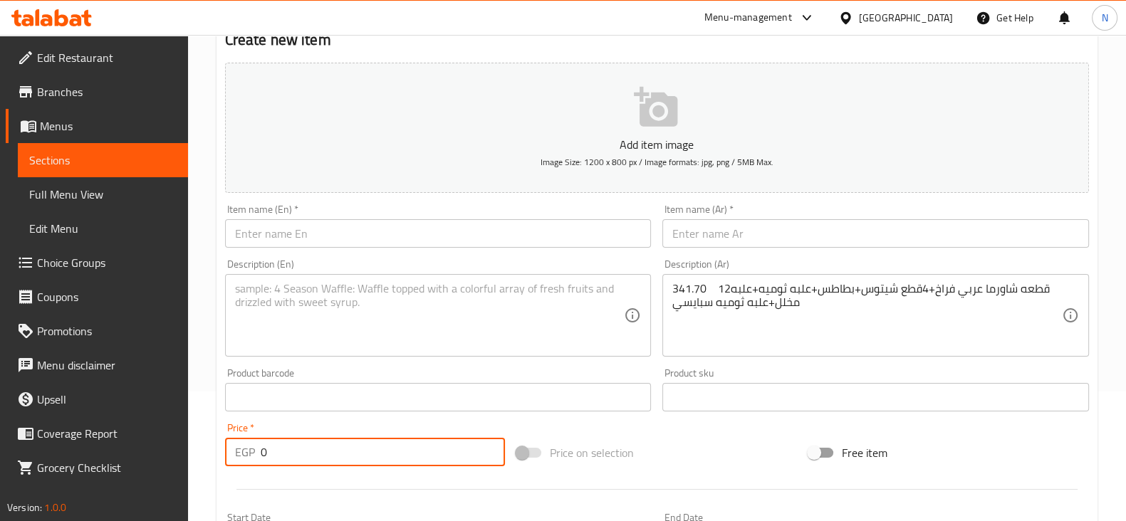
click at [295, 454] on input "0" at bounding box center [383, 452] width 245 height 28
paste input "341.70"
click at [263, 454] on input "0341.70" at bounding box center [383, 452] width 245 height 28
type input "341.70"
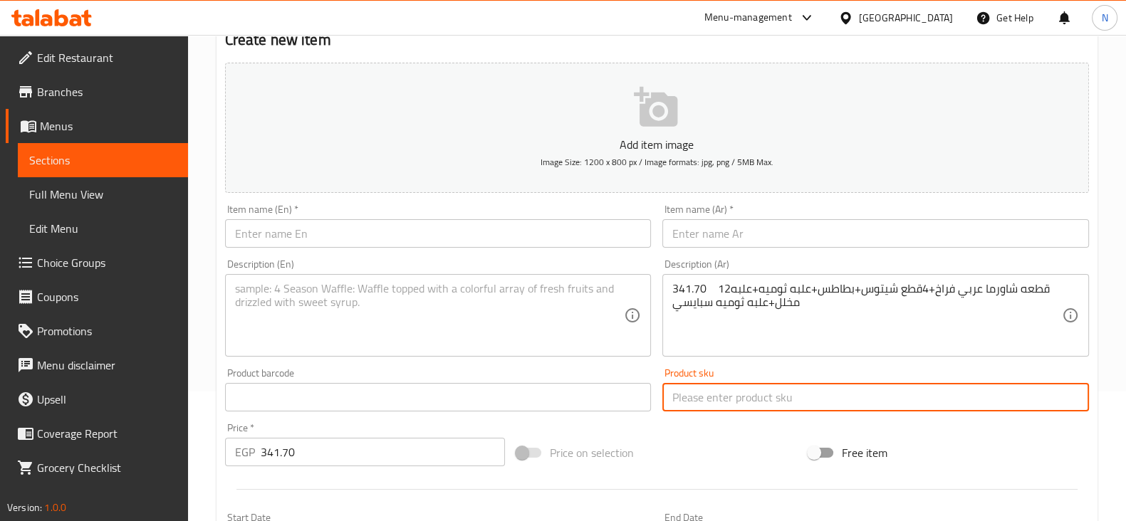
click at [680, 411] on input "text" at bounding box center [875, 397] width 427 height 28
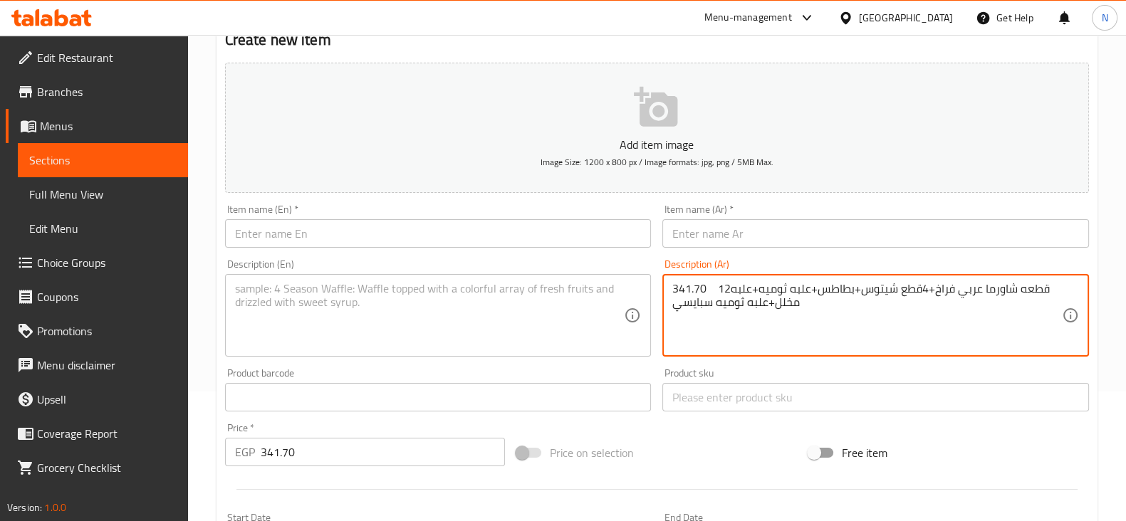
drag, startPoint x: 708, startPoint y: 281, endPoint x: 659, endPoint y: 286, distance: 49.3
drag, startPoint x: 689, startPoint y: 289, endPoint x: 673, endPoint y: 307, distance: 23.7
click at [673, 307] on textarea "12قطعه شاورما عربي فراخ+4قطع شيتوس+بطاطس+علبه ثوميه+علبه مخلل+علبه ثوميه سبايسي" at bounding box center [866, 316] width 389 height 68
click at [726, 347] on textarea "12قطعه شاورما عربي فراخ+4قطع شيتوس+بطاطس+علبه ثوميه+علبه مخلل+علبه ثوميه سبايسي" at bounding box center [866, 316] width 389 height 68
click at [702, 286] on textarea "12قطعه شاورما عربي فراخ+4قطع شيتوس+بطاطس+علبه ثوميه+علبه مخلل+علبه ثوميه سبايسي" at bounding box center [866, 316] width 389 height 68
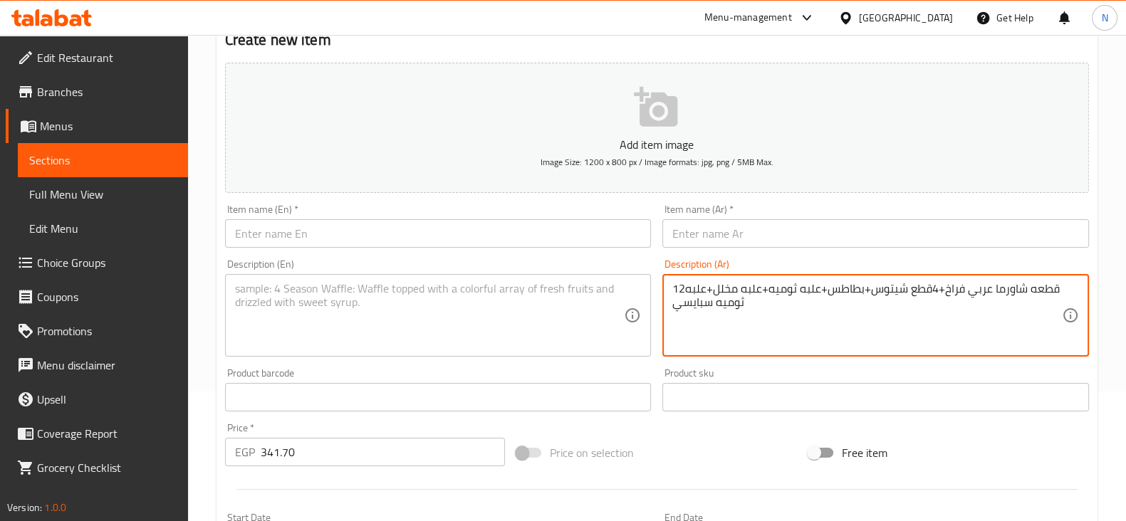
click at [702, 286] on textarea "12قطعه شاورما عربي فراخ+4قطع شيتوس+بطاطس+علبه ثوميه+علبه مخلل+علبه ثوميه سبايسي" at bounding box center [866, 316] width 389 height 68
type textarea "12قطعه شاورما عربي فراخ+4قطع شيتوس+بطاطس+علبه ثوميه+علبه مخلل+علبه ثوميه سبايسي"
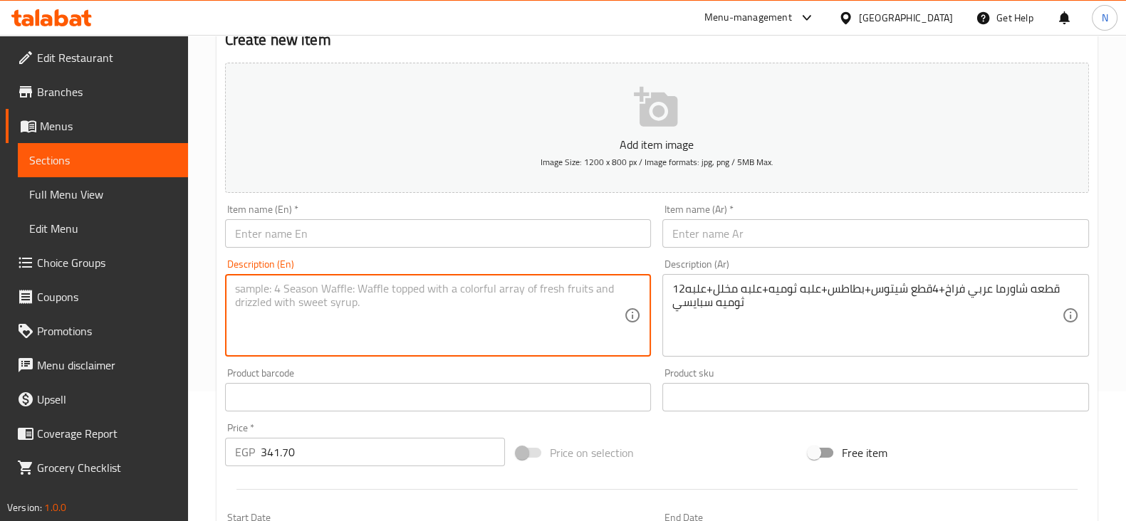
paste textarea "12 pieces of Arabic chicken shawarma + 4 pieces of Cheetos + potatoes + a box o…"
type textarea "12 pieces of Arabic chicken shawarma + 4 pieces of Cheetos + potatoes + a box o…"
click at [540, 234] on input "text" at bounding box center [438, 233] width 427 height 28
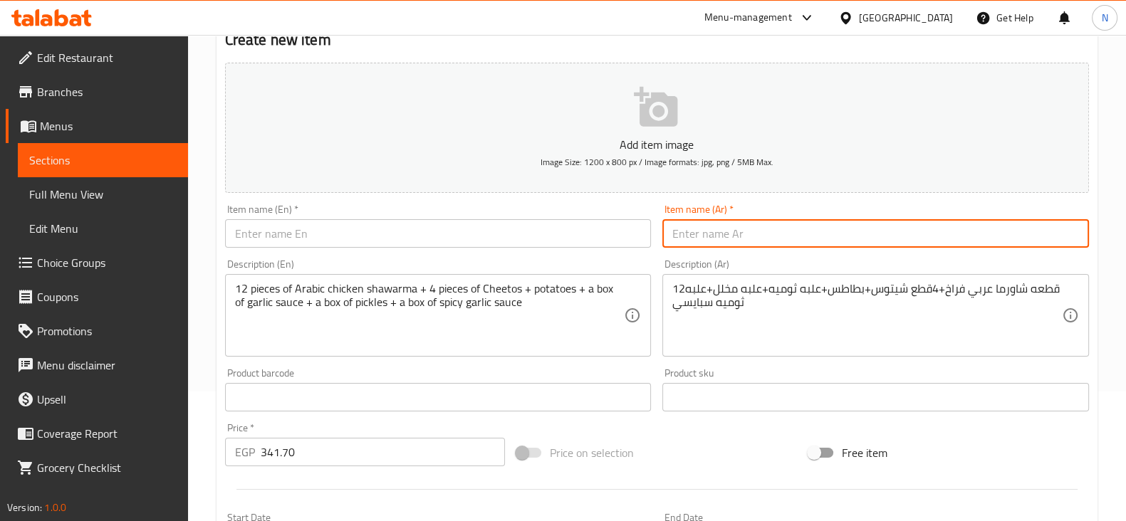
click at [722, 228] on input "text" at bounding box center [875, 233] width 427 height 28
drag, startPoint x: 794, startPoint y: 240, endPoint x: 666, endPoint y: 231, distance: 128.5
click at [666, 231] on input "عرض البيك باشا شيتوس" at bounding box center [875, 233] width 427 height 28
type input "عرض البيك باشا شيتوس"
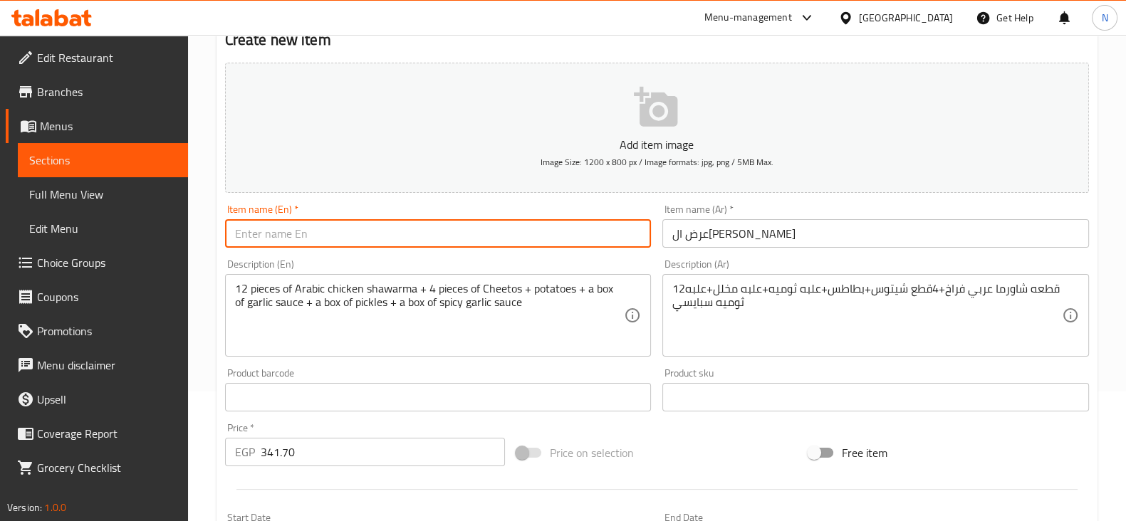
paste input "Peak Pasha Cheetos Offer"
click at [317, 234] on input "text" at bounding box center [438, 233] width 427 height 28
drag, startPoint x: 289, startPoint y: 236, endPoint x: 221, endPoint y: 236, distance: 68.4
click at [221, 236] on div "Item name (En)   * Peak Pasha Cheetos Offer Item name (En) *" at bounding box center [438, 226] width 438 height 55
type input "El bek basha Cheetos Offer"
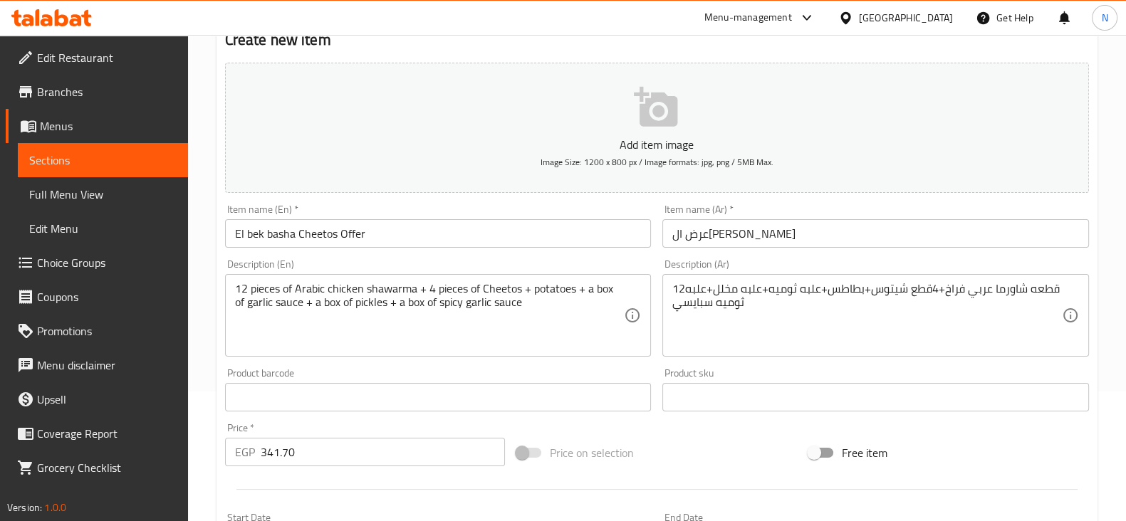
click at [422, 432] on div "Price   * EGP 341.70 Price *" at bounding box center [365, 444] width 281 height 43
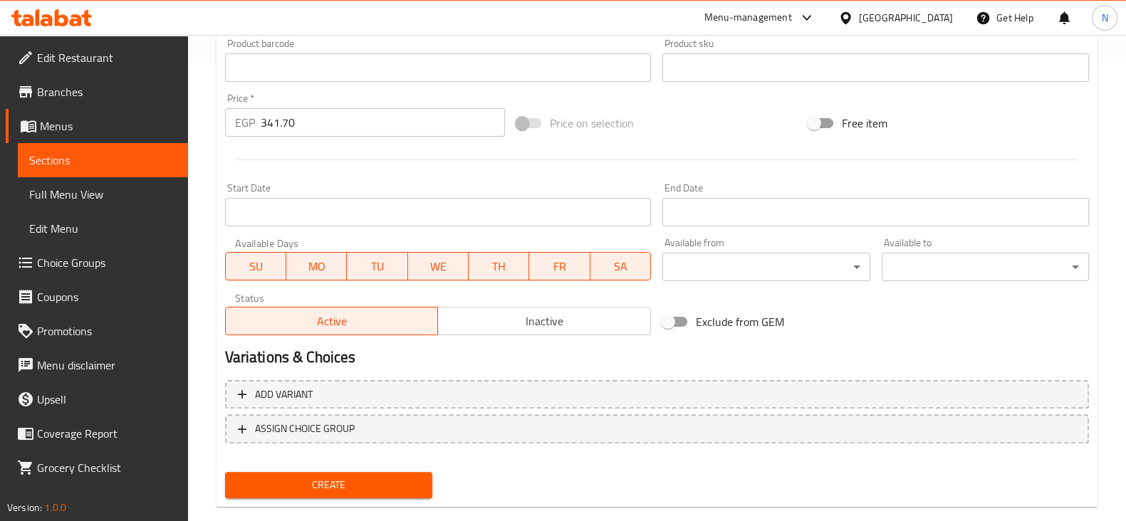
scroll to position [467, 0]
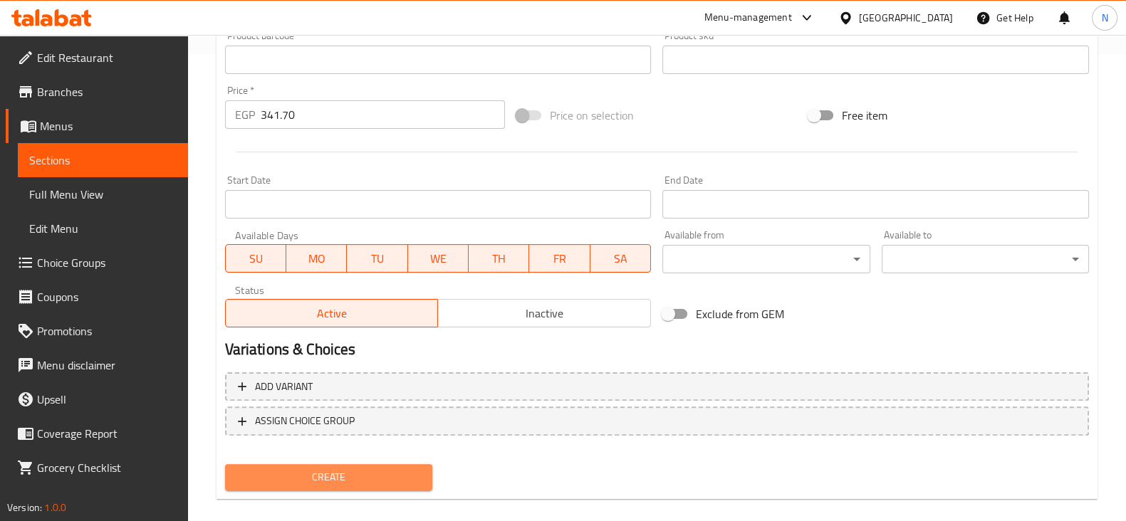
click at [380, 476] on span "Create" at bounding box center [328, 478] width 184 height 18
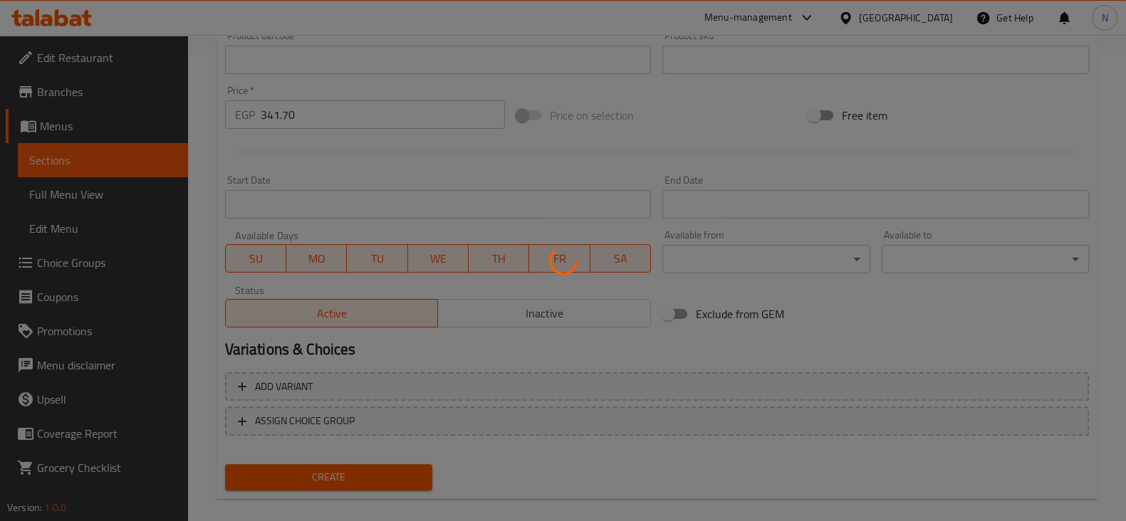
type input "0"
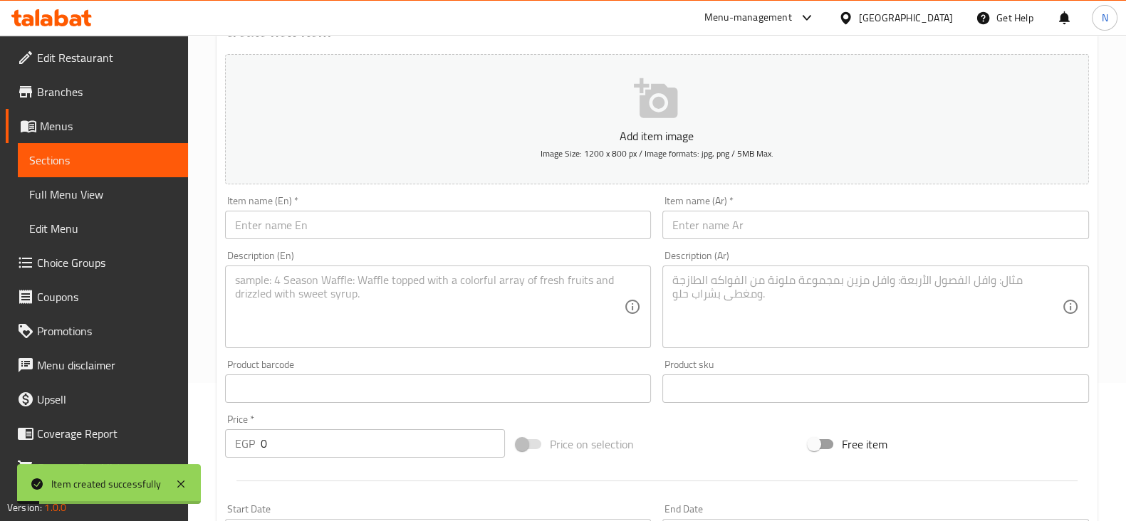
scroll to position [138, 0]
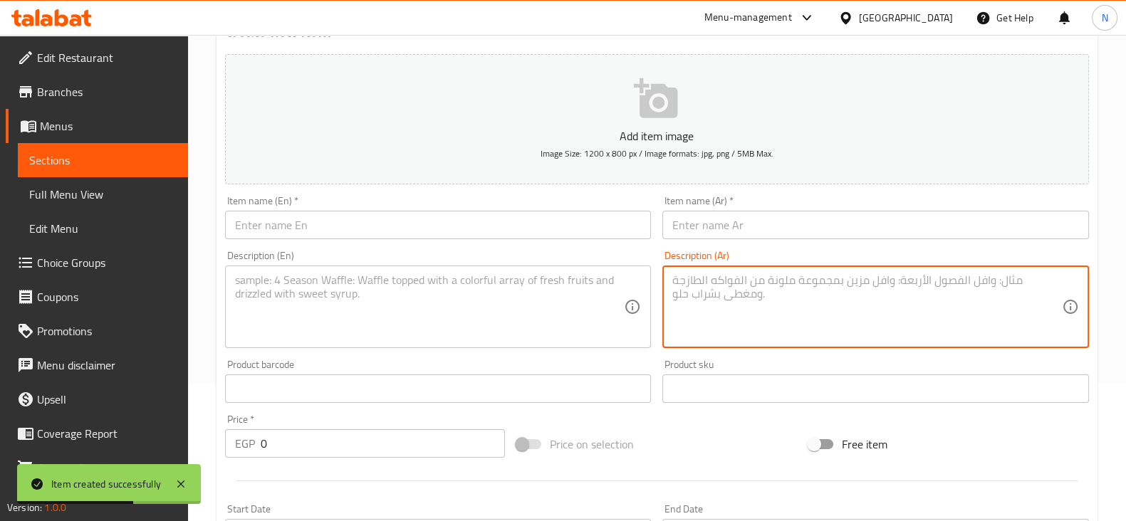
click at [751, 304] on textarea at bounding box center [866, 307] width 389 height 68
paste textarea "469.00 نصف فرخه بروست شيتوس+نصف ماريا شيتوس+2قطعه شيتوس+بطاطس شيتوس+2عيش كايزر+…"
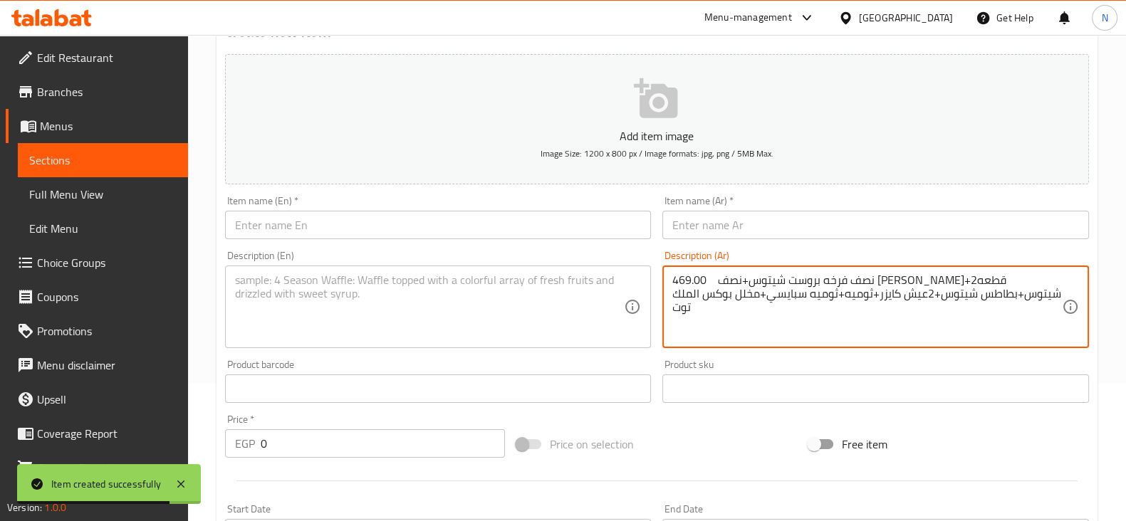
drag, startPoint x: 706, startPoint y: 278, endPoint x: 661, endPoint y: 277, distance: 44.9
click at [661, 277] on div "Description (Ar) 469.00 نصف فرخه بروست شيتوس+نصف ماريا شيتوس+2قطعه شيتوس+بطاطس …" at bounding box center [875, 299] width 438 height 109
type textarea "469.00 نصف فرخه بروست شيتوس+نصف ماريا شيتوس+2قطعه شيتوس+بطاطس شيتوس+2عيش كايزر+…"
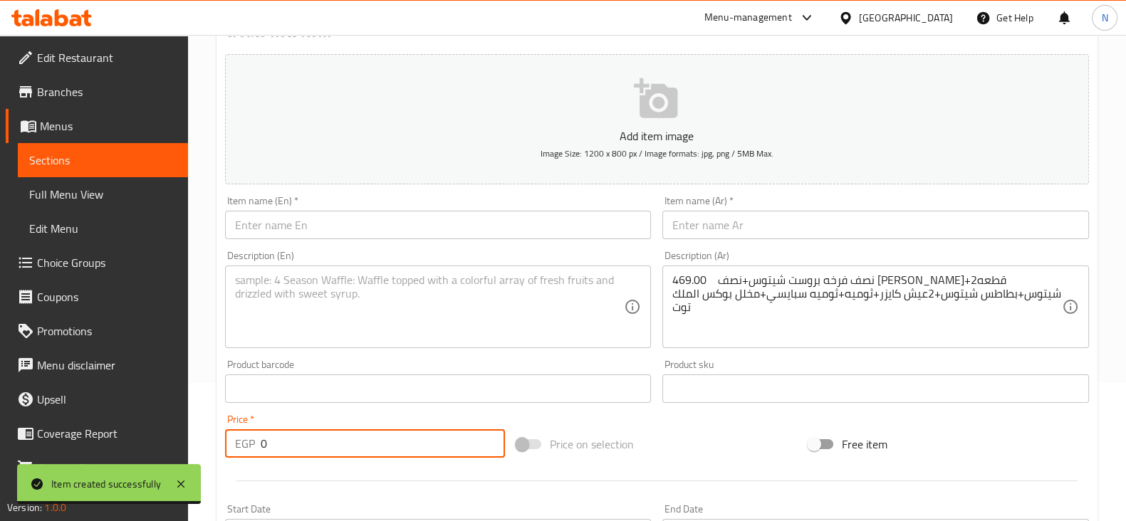
click at [295, 448] on input "0" at bounding box center [383, 443] width 245 height 28
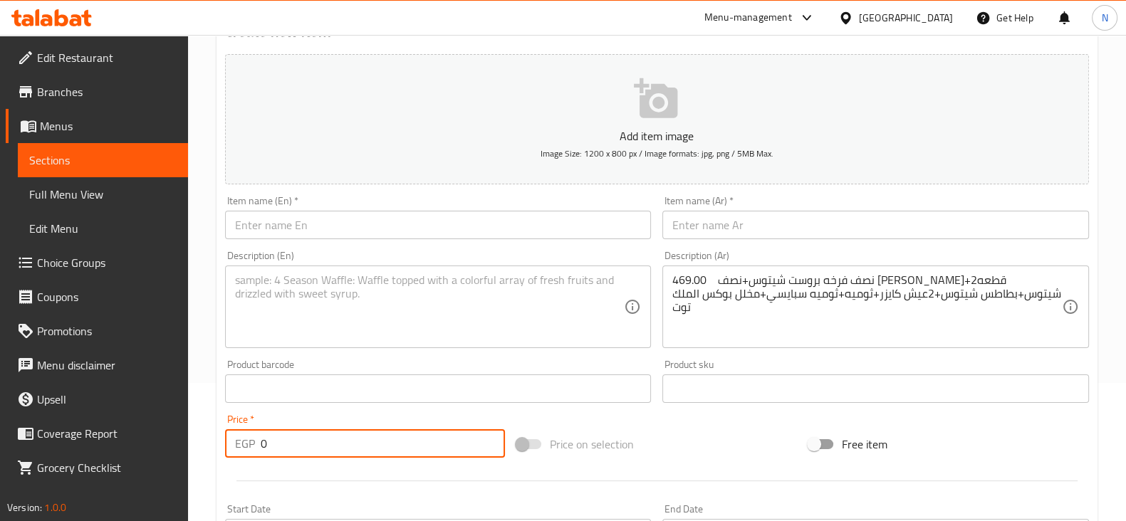
click at [295, 448] on input "0" at bounding box center [383, 443] width 245 height 28
drag, startPoint x: 275, startPoint y: 448, endPoint x: 253, endPoint y: 446, distance: 22.2
click at [253, 446] on div "EGP 0 Price *" at bounding box center [365, 443] width 281 height 28
paste input "469.0"
type input "469.00"
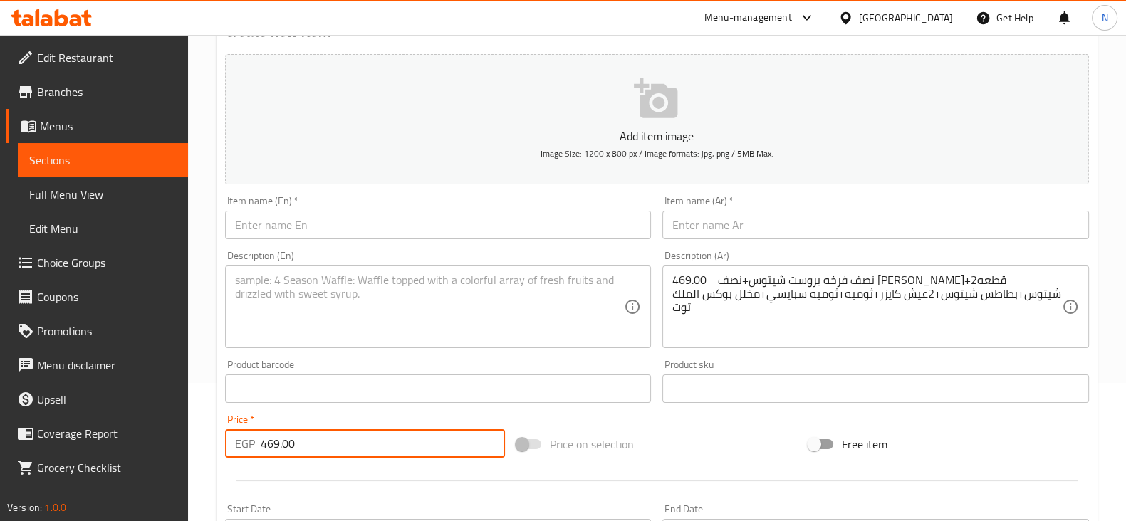
click at [352, 418] on div "Price   * EGP 469.00 Price *" at bounding box center [365, 435] width 281 height 43
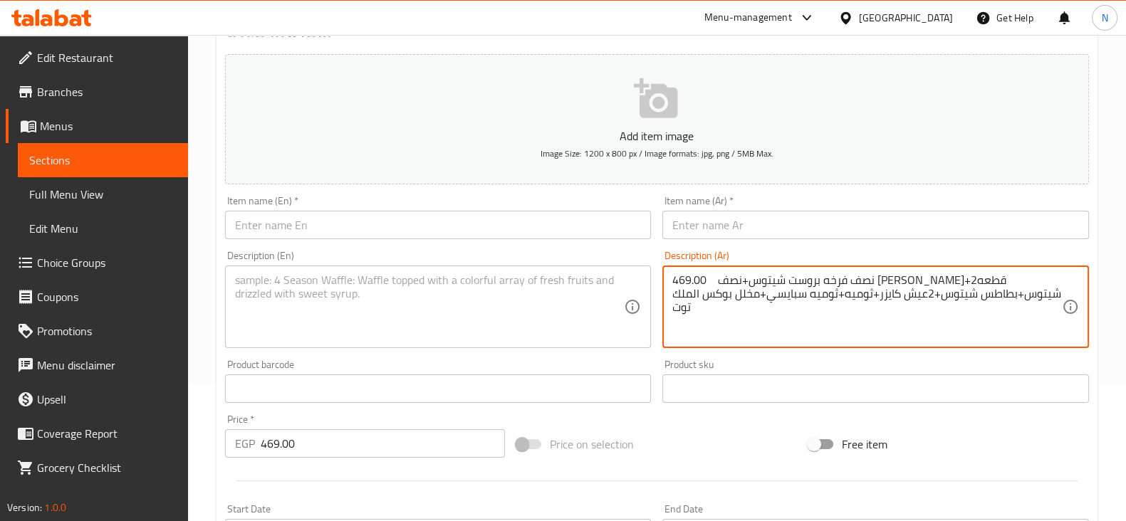
drag, startPoint x: 711, startPoint y: 278, endPoint x: 665, endPoint y: 276, distance: 45.6
click at [976, 282] on textarea "نصف فرخه بروست شيتوس+نصف ماريا شيتوس+2قطعه شيتوس+بطاطس شيتوس+2عيش كايزر+ثوميه+ث…" at bounding box center [866, 307] width 389 height 68
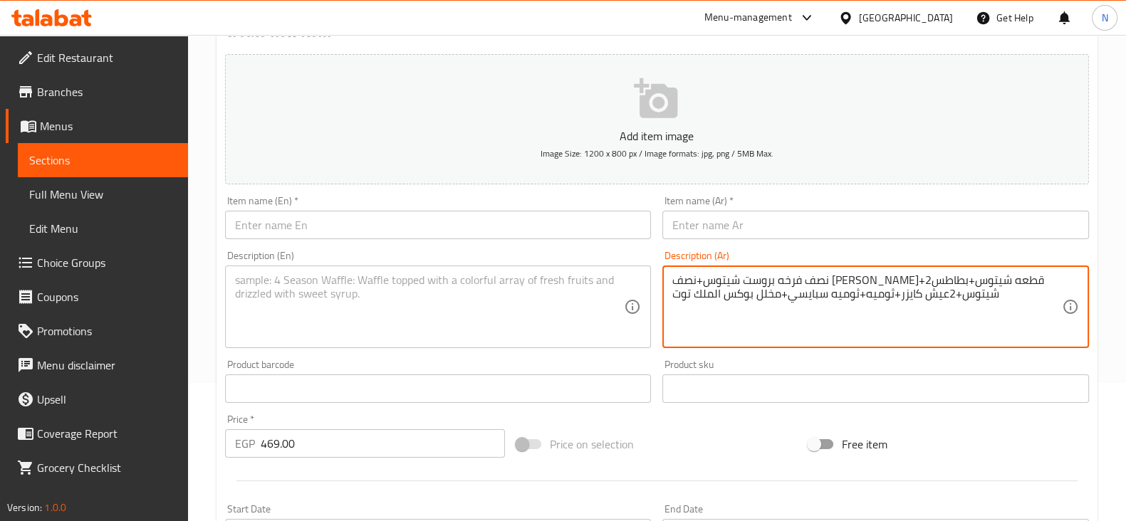
type textarea "نصف فرخه بروست شيتوس+نصف ماريا شيتوس+2قطعه شيتوس+بطاطس شيتوس+2عيش كايزر+ثوميه+ث…"
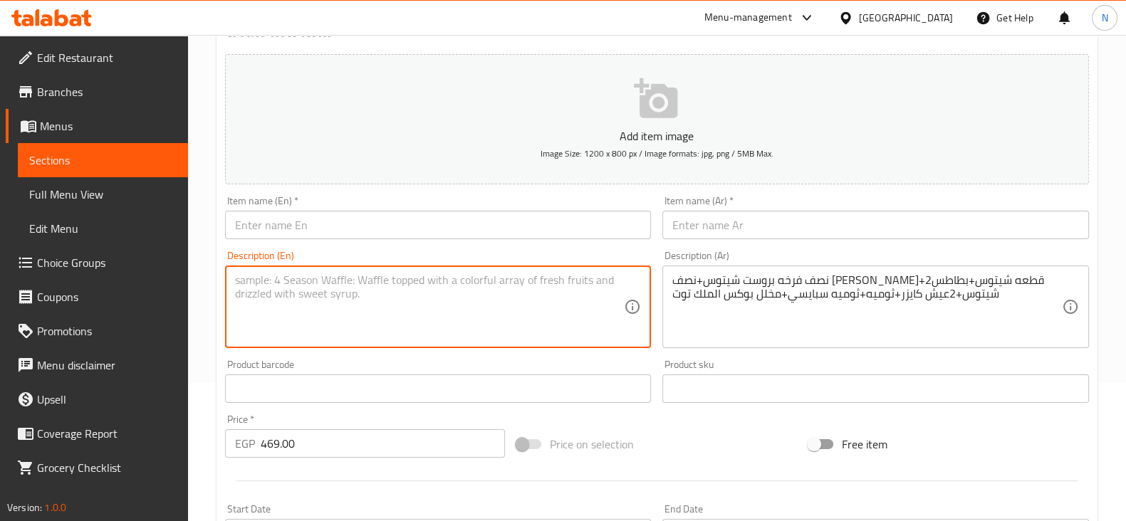
paste textarea "Half a Cheetos fried chicken + half a Cheetos maria + 2 Cheetos pieces + Cheeto…"
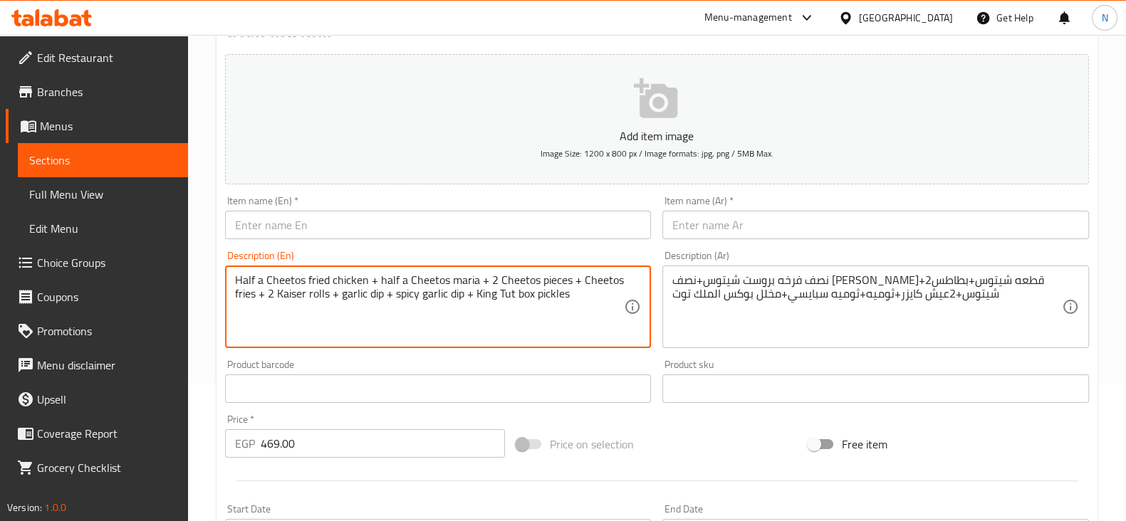
type textarea "Half a Cheetos fried chicken + half a Cheetos maria + 2 Cheetos pieces + Cheeto…"
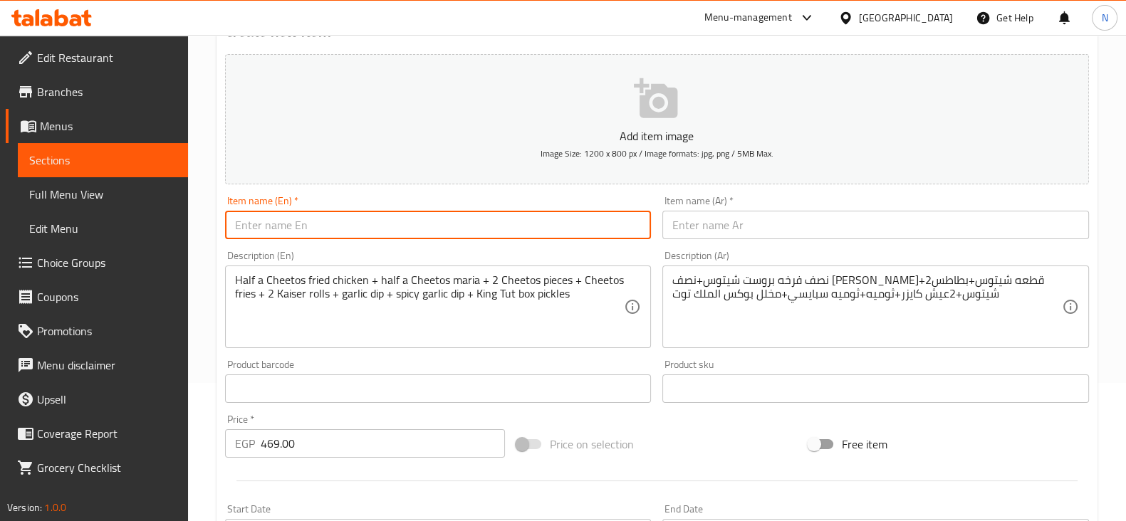
click at [519, 230] on input "text" at bounding box center [438, 225] width 427 height 28
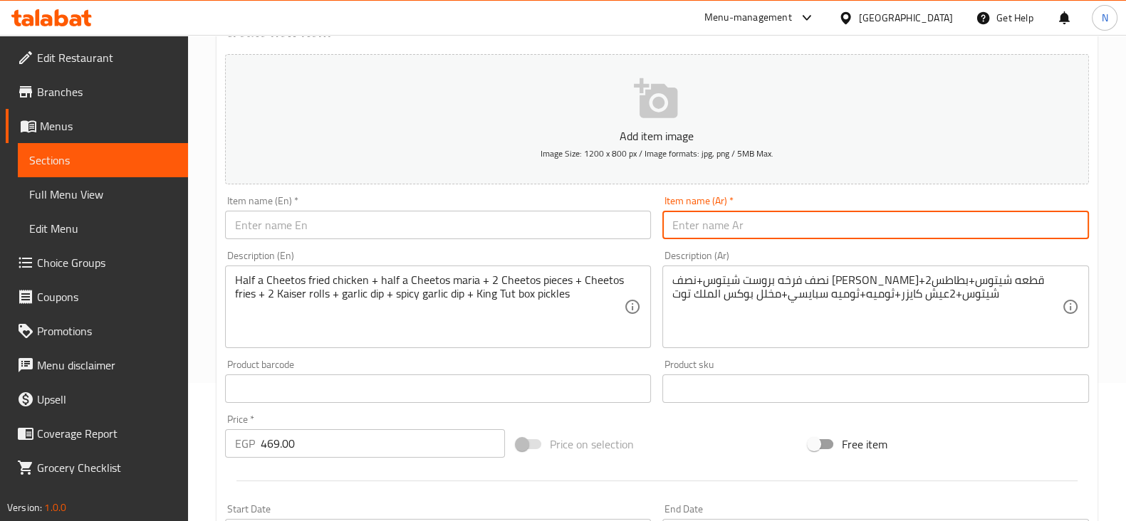
click at [748, 221] on input "text" at bounding box center [875, 225] width 427 height 28
drag, startPoint x: 776, startPoint y: 226, endPoint x: 656, endPoint y: 216, distance: 120.7
click at [656, 216] on div "Item name (Ar)   * بوكس الملك توت Item name (Ar) *" at bounding box center [875, 217] width 438 height 55
type input "بوكس الملك توت"
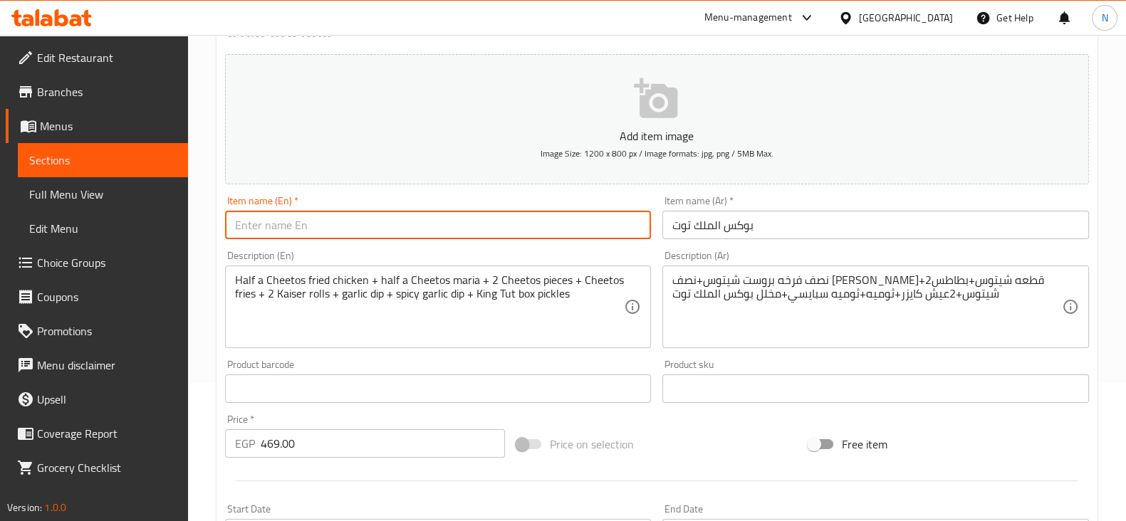
click at [374, 214] on input "text" at bounding box center [438, 225] width 427 height 28
paste input "King Tut Box"
type input "King Tut Box"
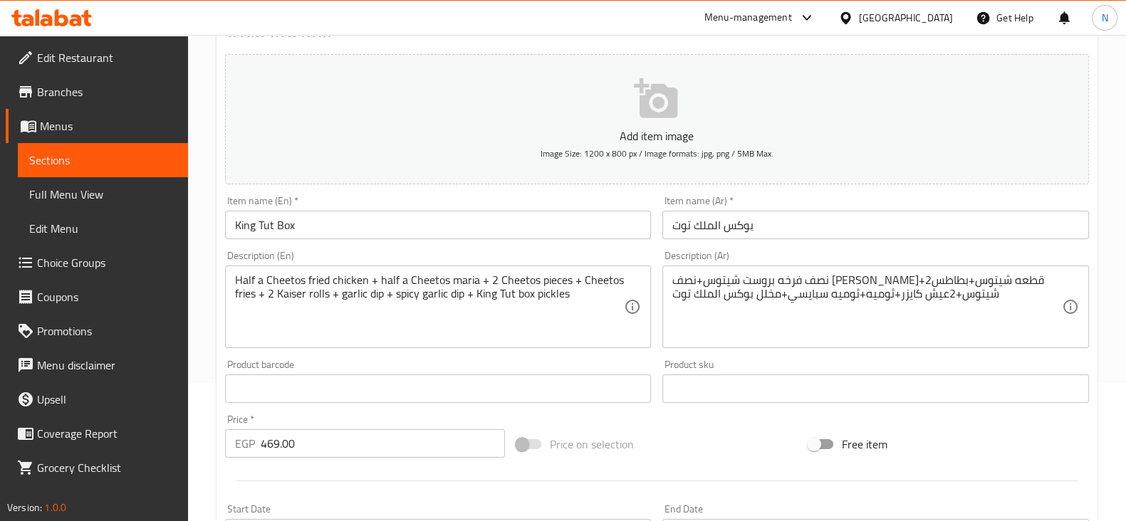
click at [659, 425] on div "Price on selection" at bounding box center [657, 444] width 292 height 38
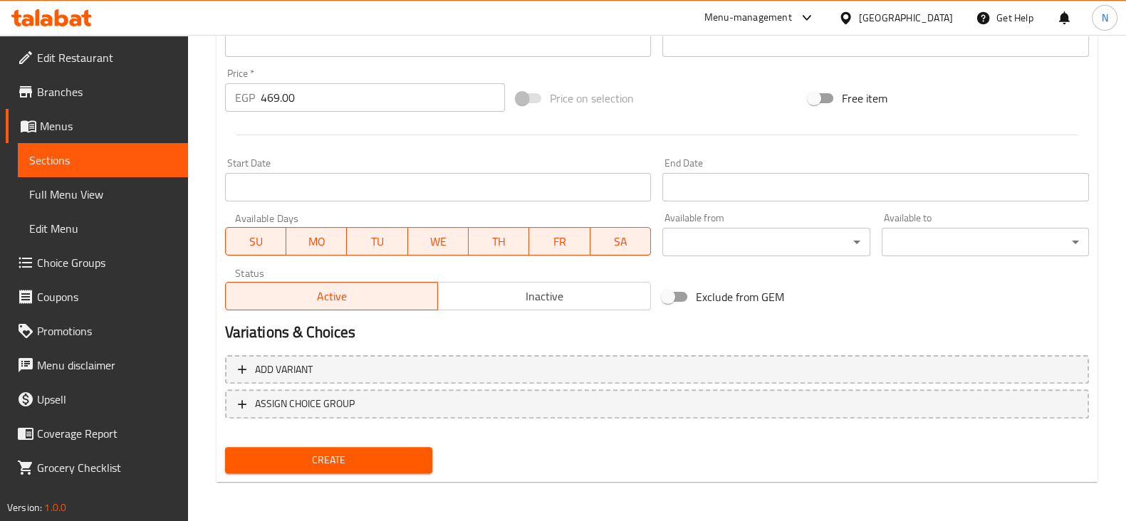
click at [342, 471] on button "Create" at bounding box center [328, 460] width 207 height 26
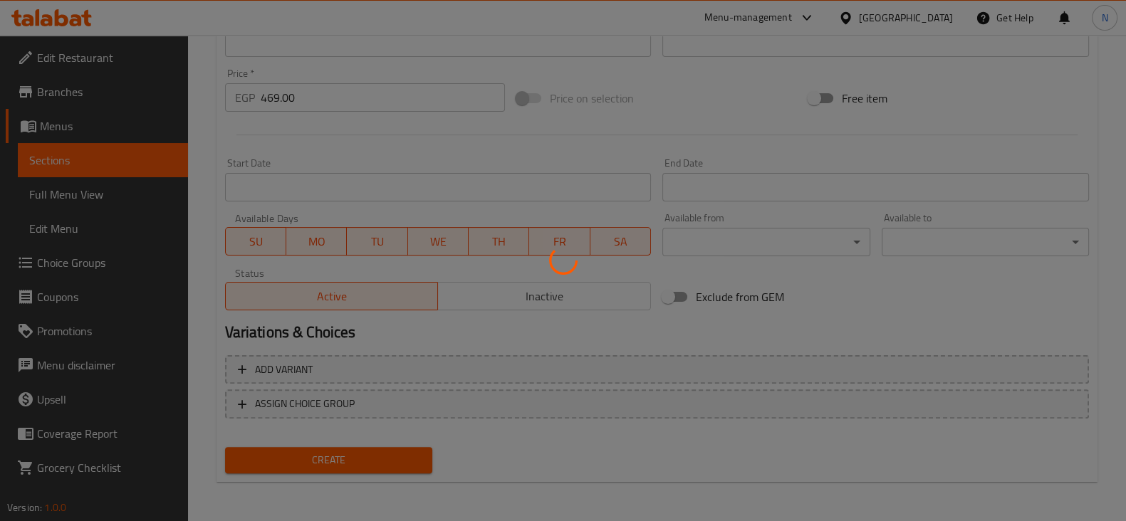
type input "0"
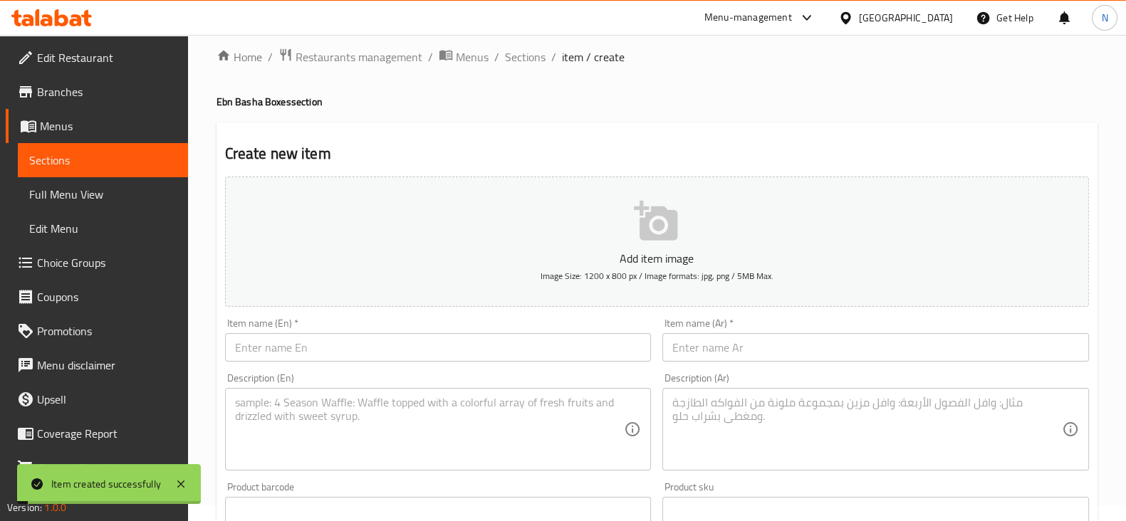
scroll to position [0, 0]
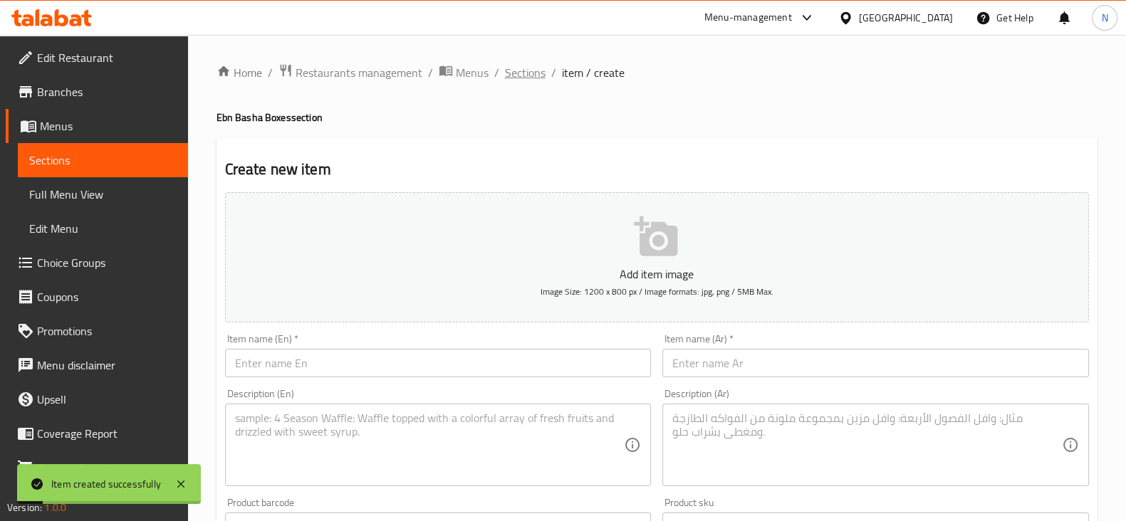
click at [530, 76] on span "Sections" at bounding box center [525, 72] width 41 height 17
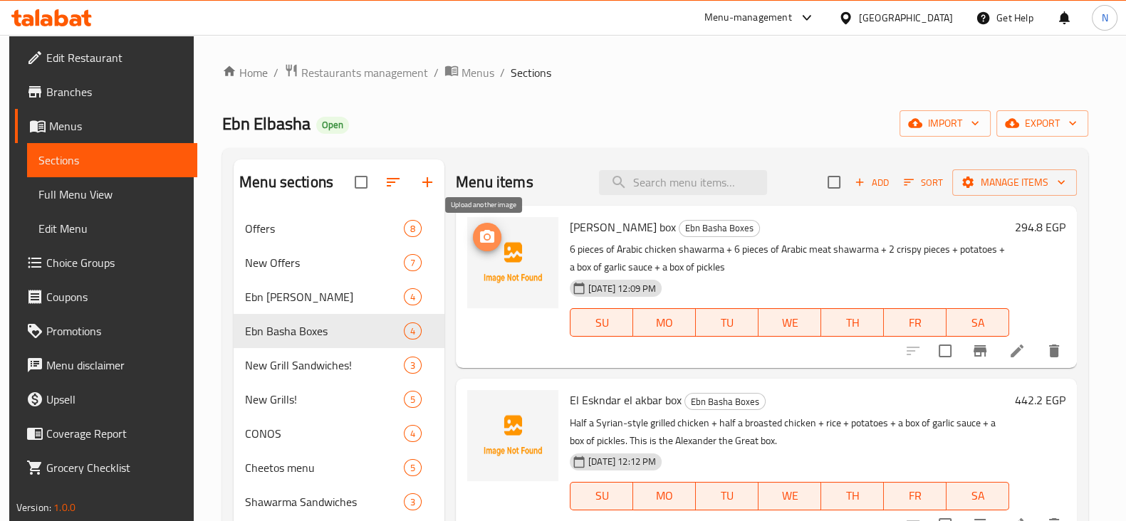
click at [493, 229] on span "upload picture" at bounding box center [487, 237] width 28 height 17
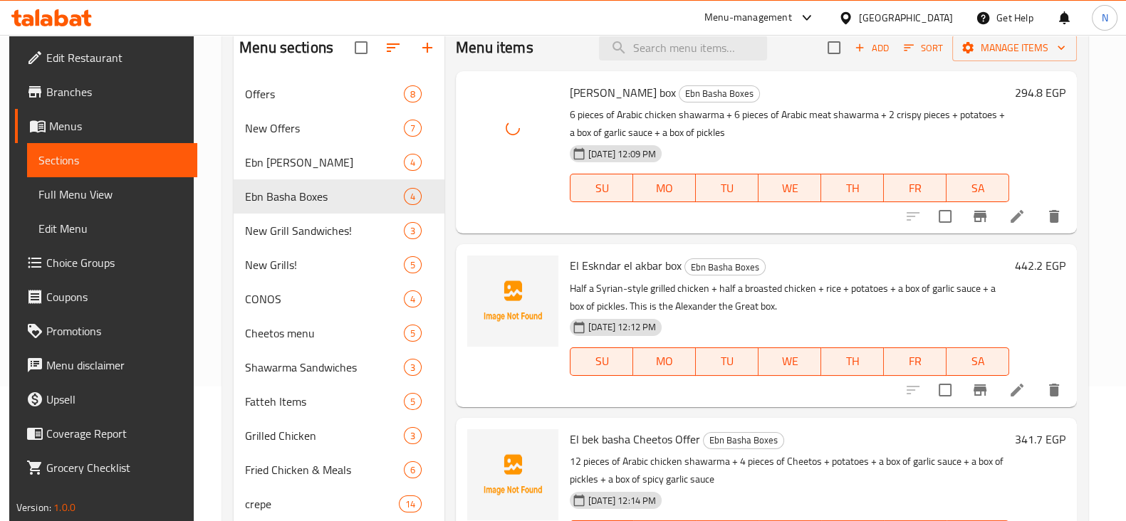
scroll to position [140, 0]
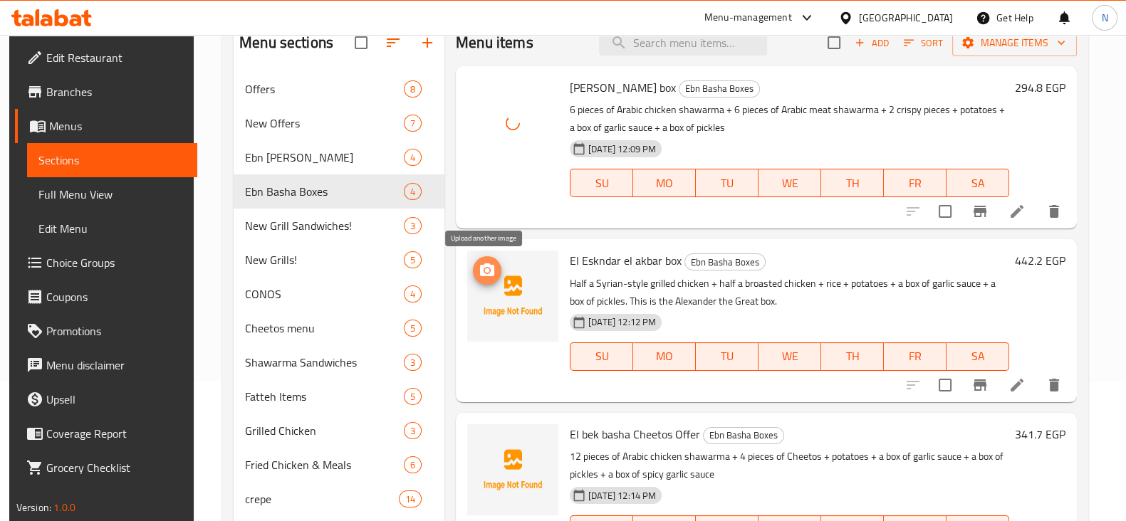
click at [477, 261] on button "upload picture" at bounding box center [487, 270] width 28 height 28
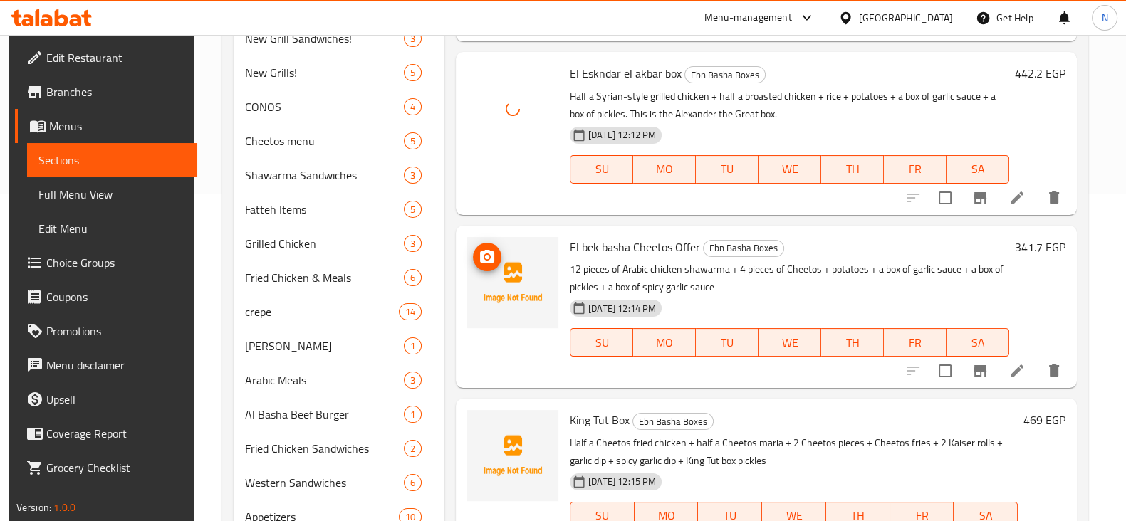
scroll to position [328, 0]
click at [488, 258] on icon "upload picture" at bounding box center [487, 254] width 14 height 13
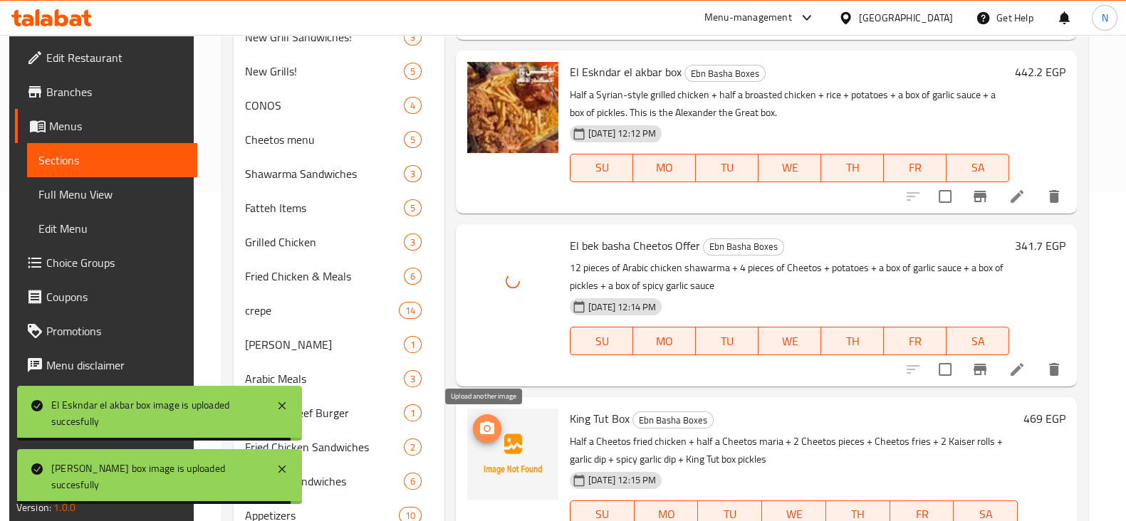
click at [480, 429] on icon "upload picture" at bounding box center [487, 428] width 14 height 13
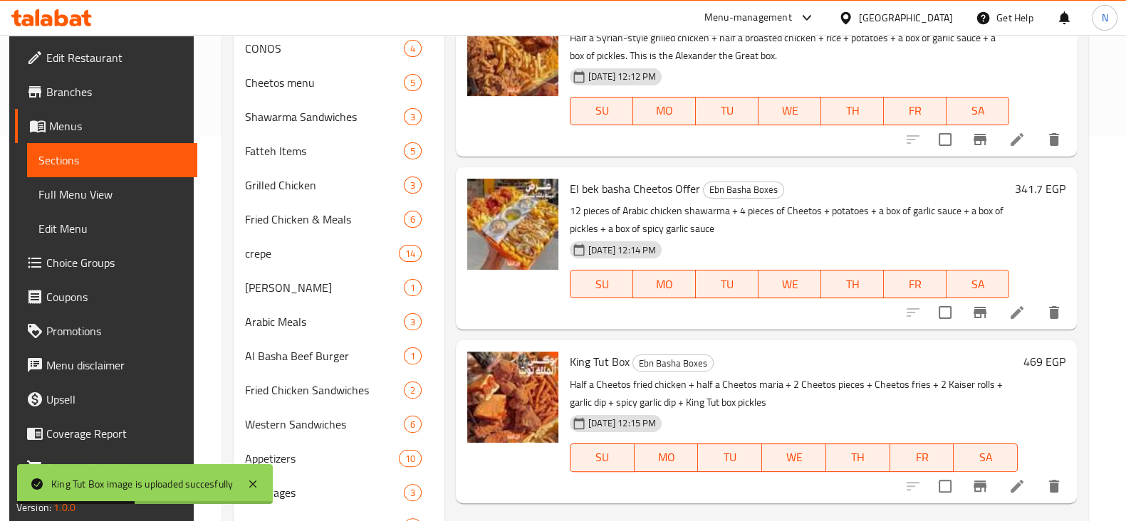
scroll to position [386, 0]
